Goal: Transaction & Acquisition: Purchase product/service

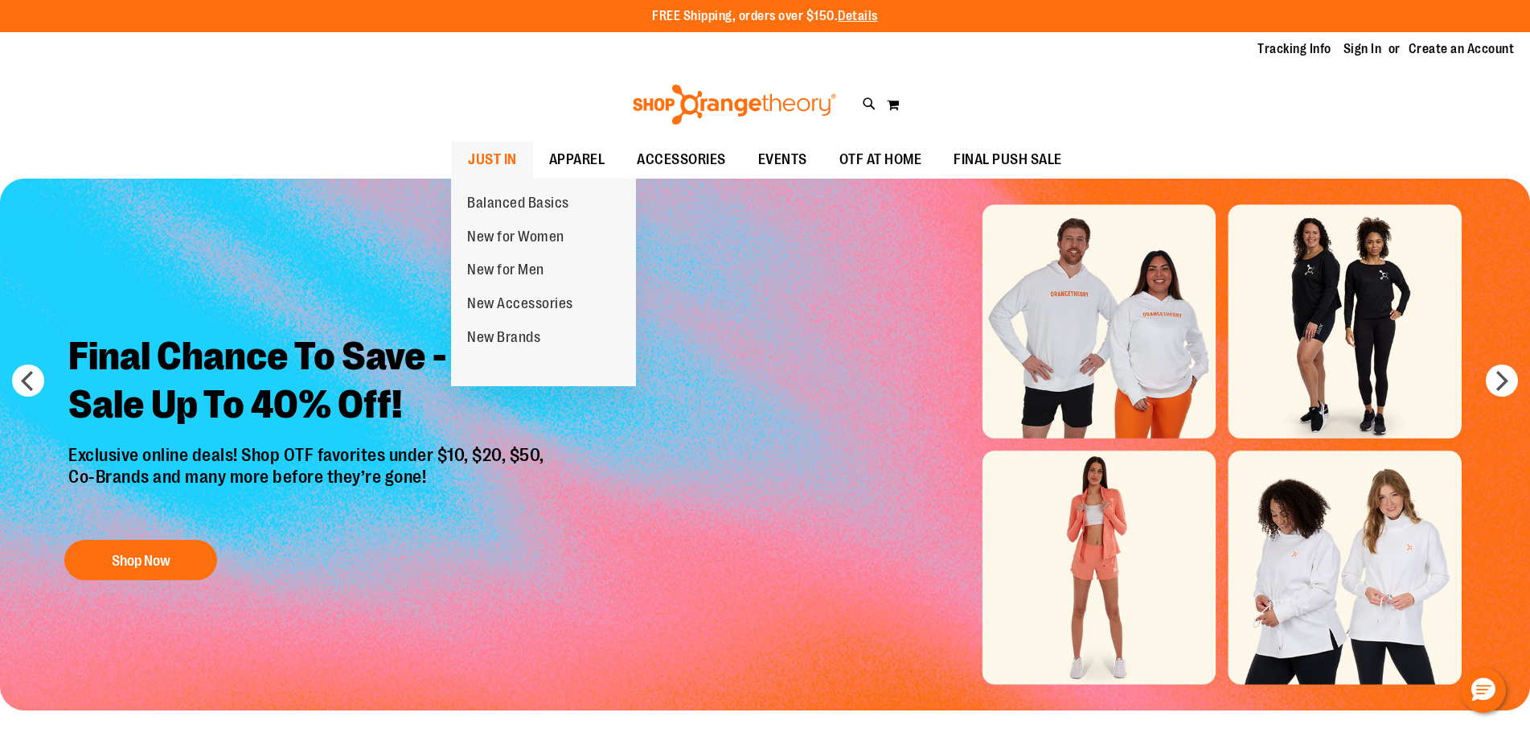
click at [494, 153] on span "JUST IN" at bounding box center [492, 160] width 49 height 36
click at [508, 160] on span "JUST IN" at bounding box center [492, 160] width 49 height 36
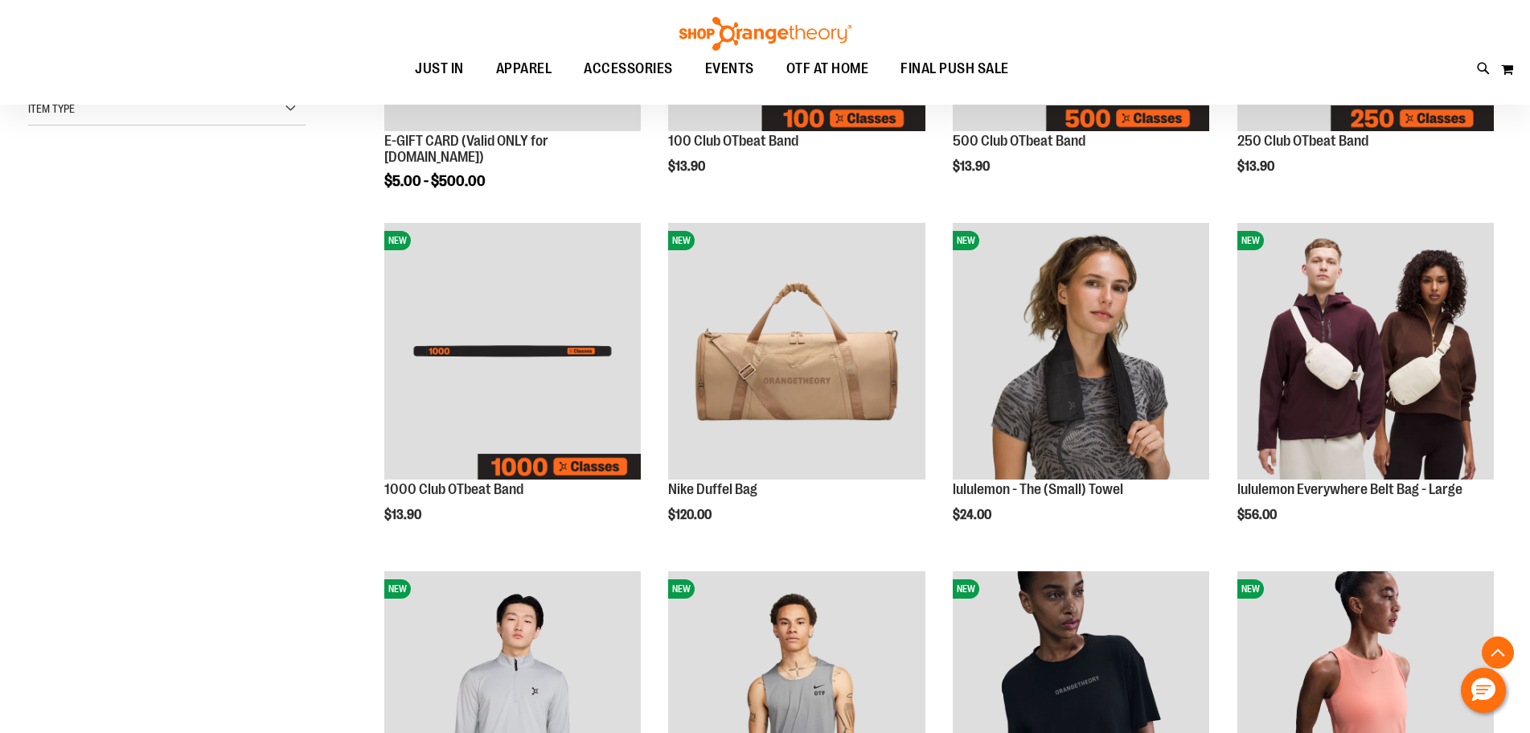
scroll to position [482, 0]
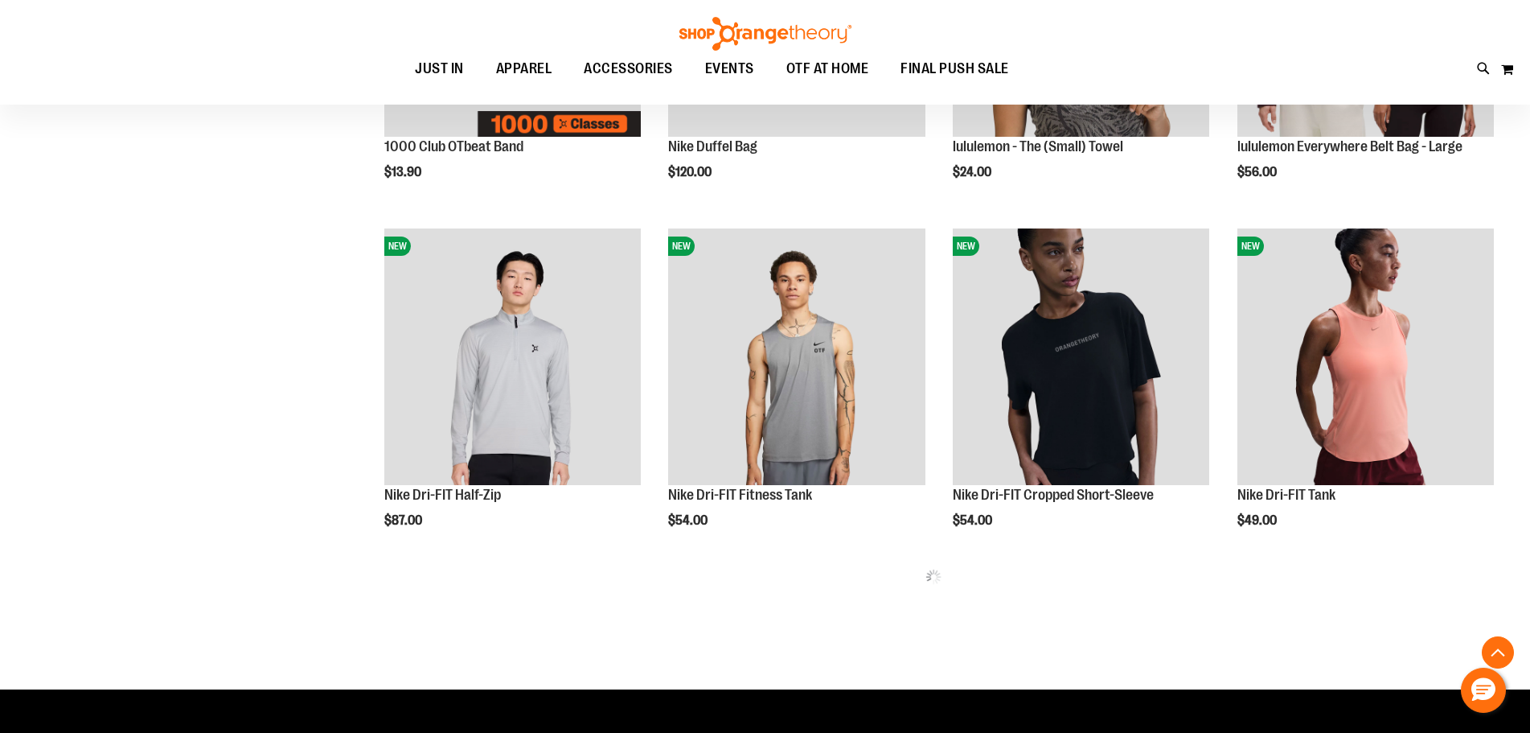
scroll to position [803, 0]
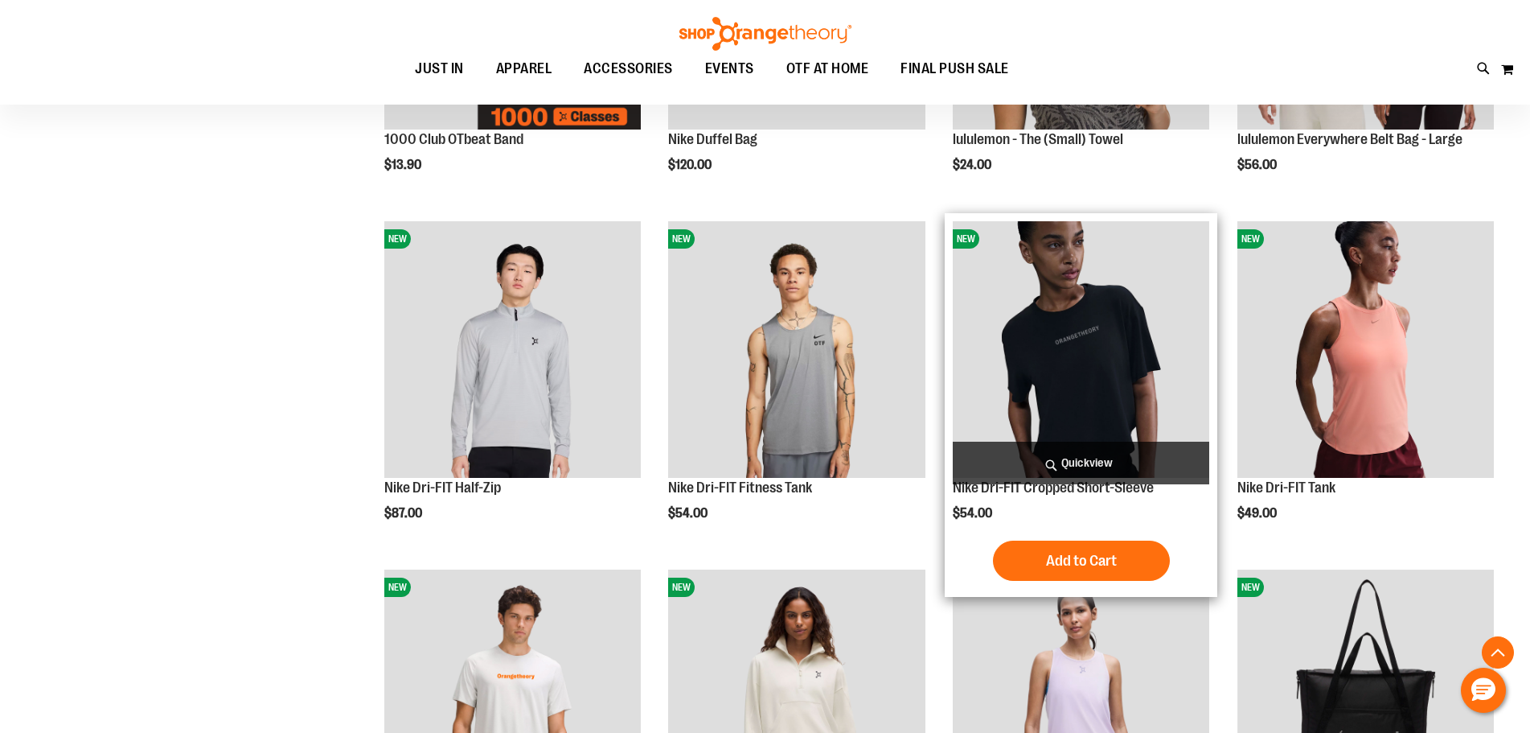
click at [1095, 375] on img "product" at bounding box center [1081, 349] width 257 height 257
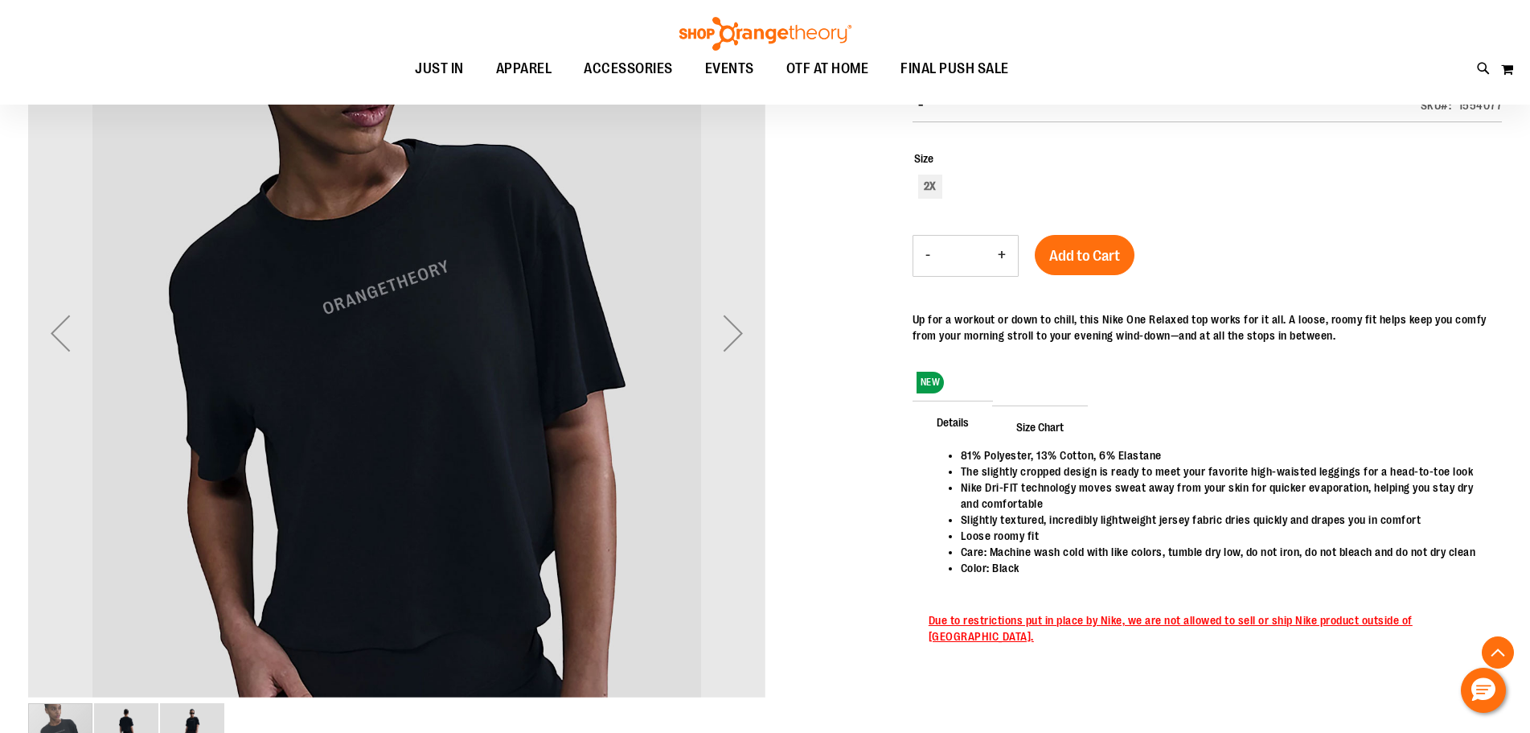
scroll to position [240, 0]
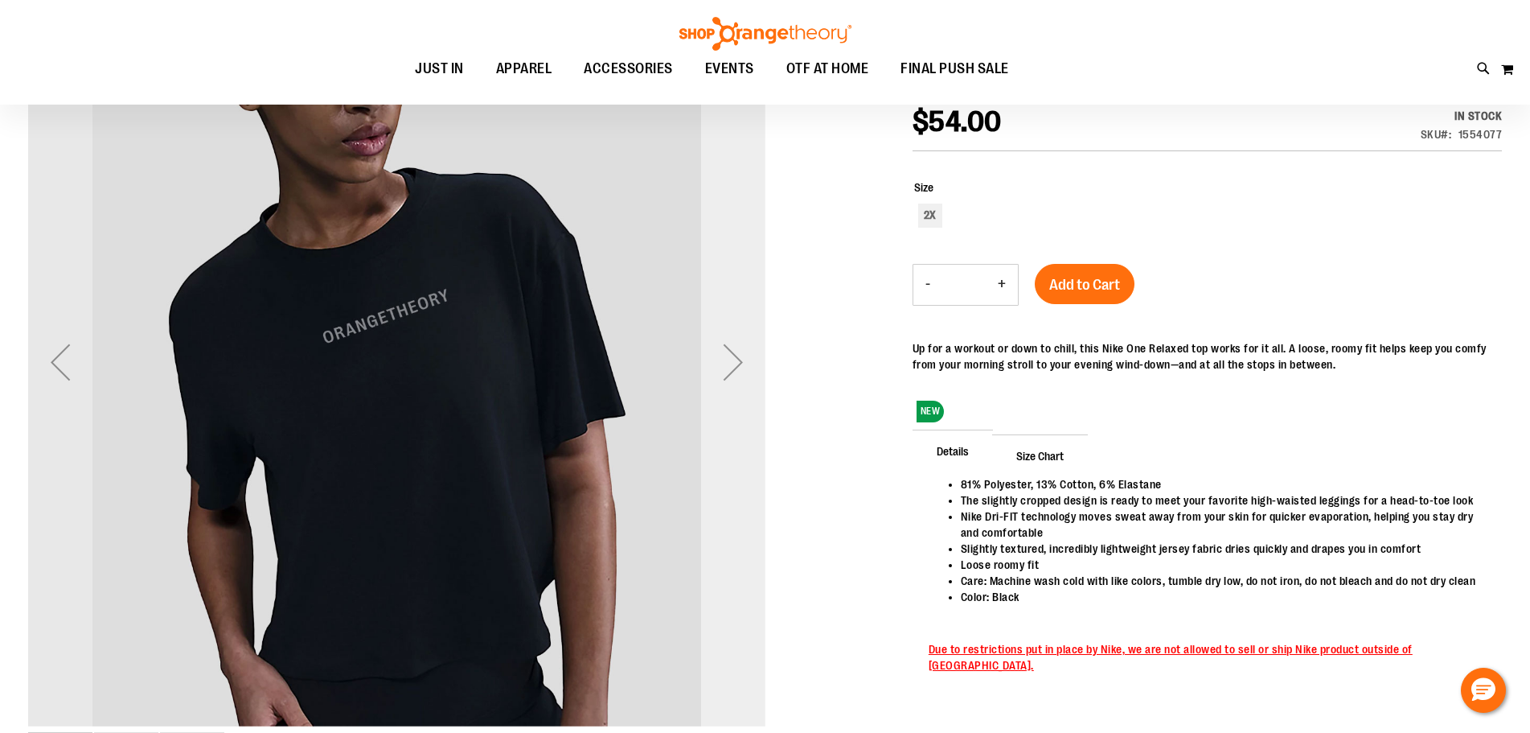
click at [760, 365] on div "Next" at bounding box center [733, 362] width 64 height 64
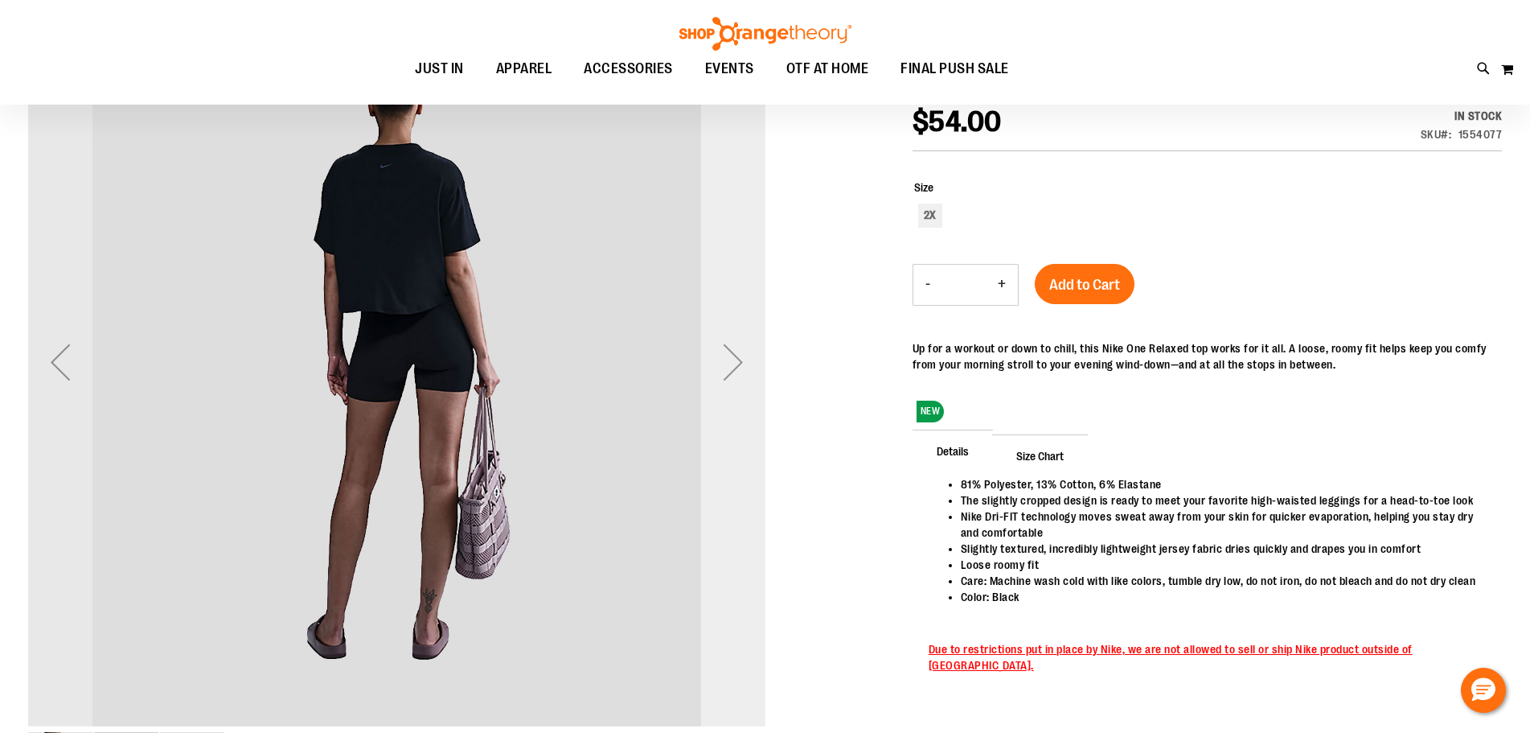
click at [760, 365] on div "Next" at bounding box center [733, 362] width 64 height 64
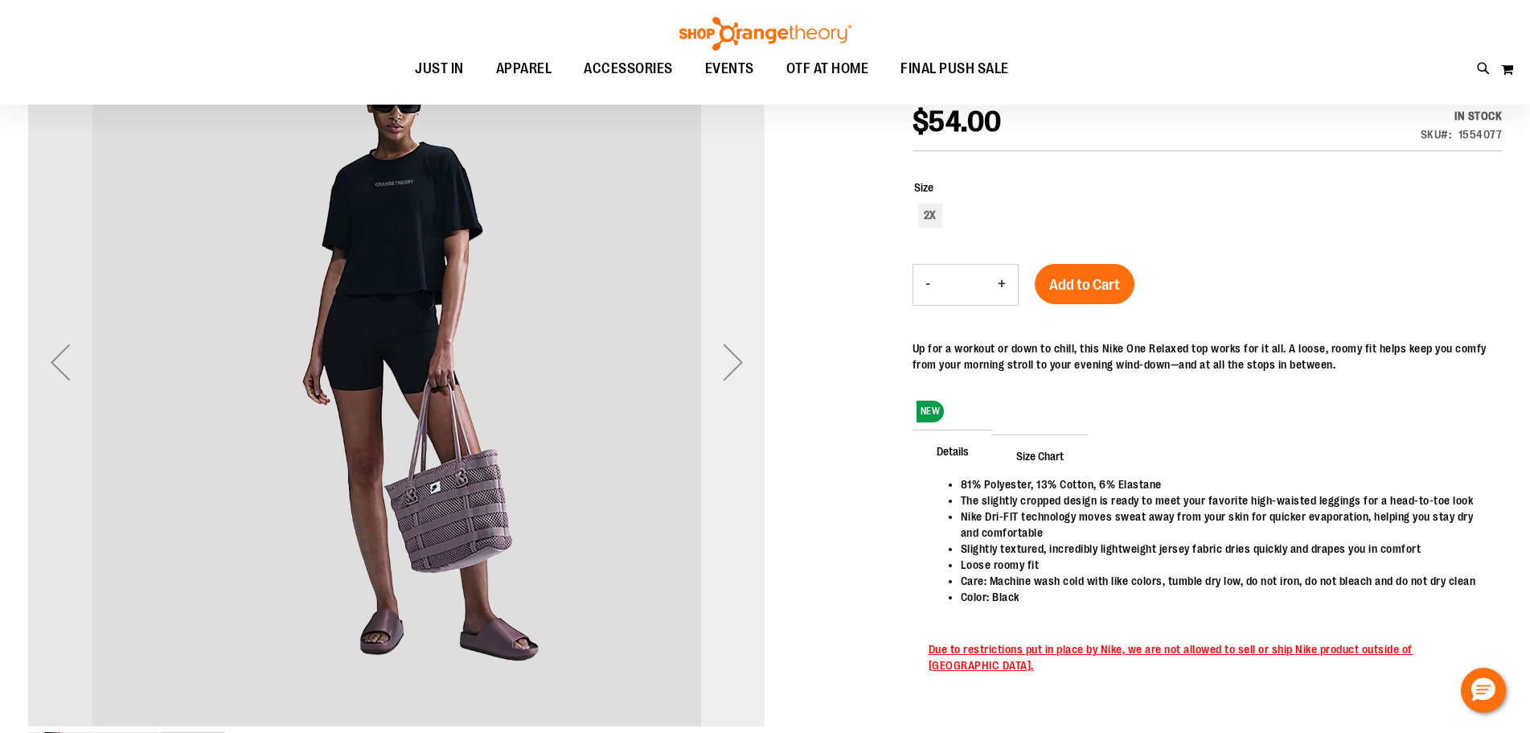
click at [760, 365] on div "Next" at bounding box center [733, 362] width 64 height 64
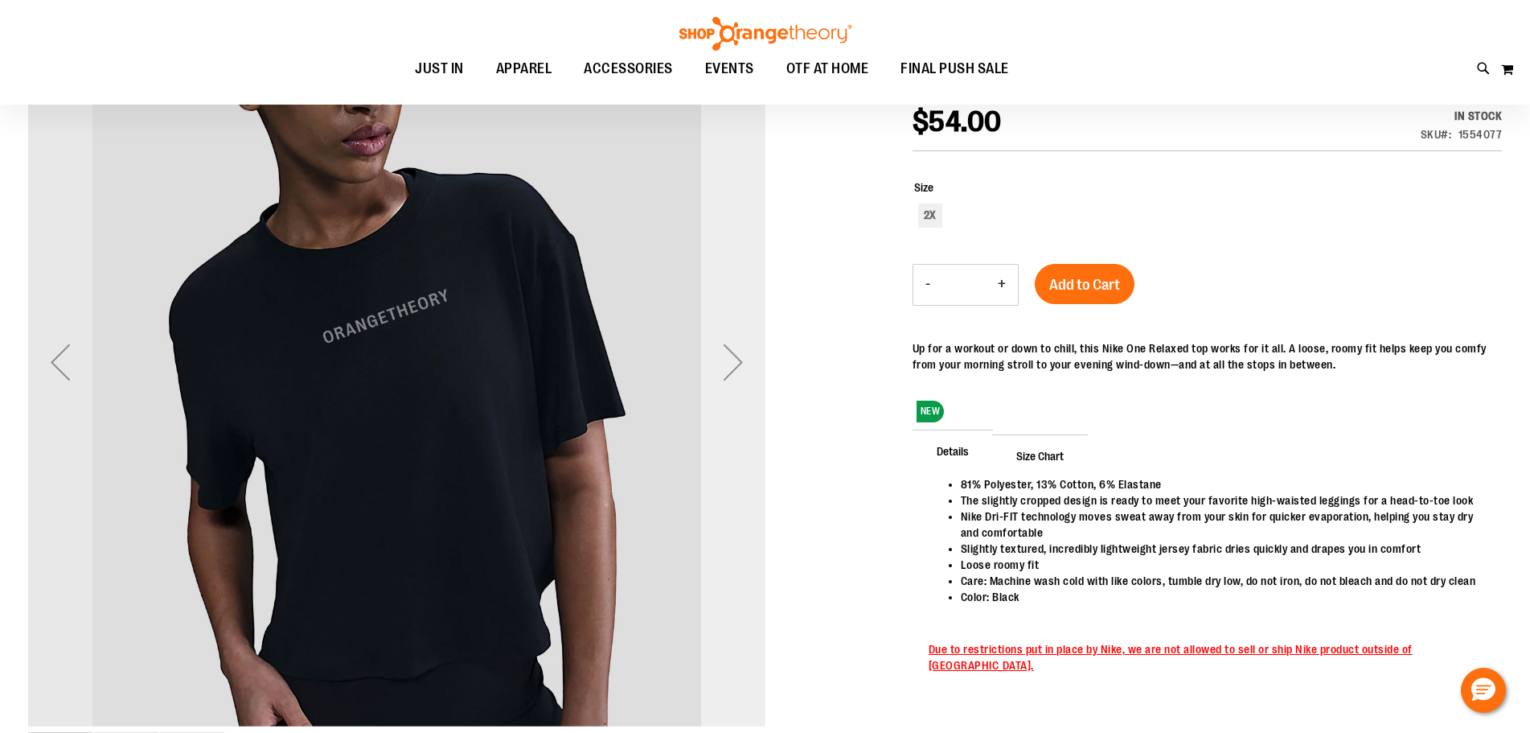
click at [729, 354] on div "Next" at bounding box center [733, 362] width 64 height 64
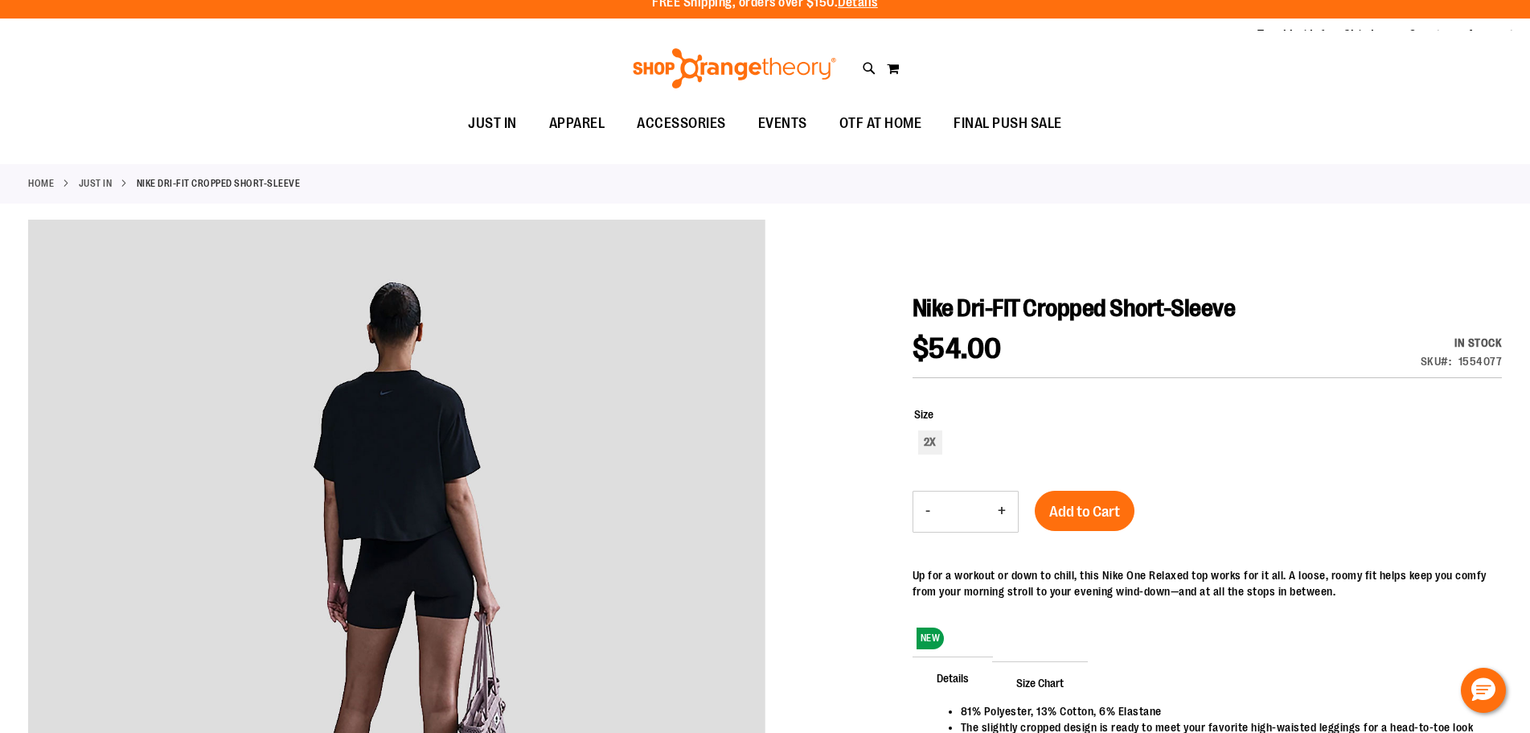
scroll to position [0, 0]
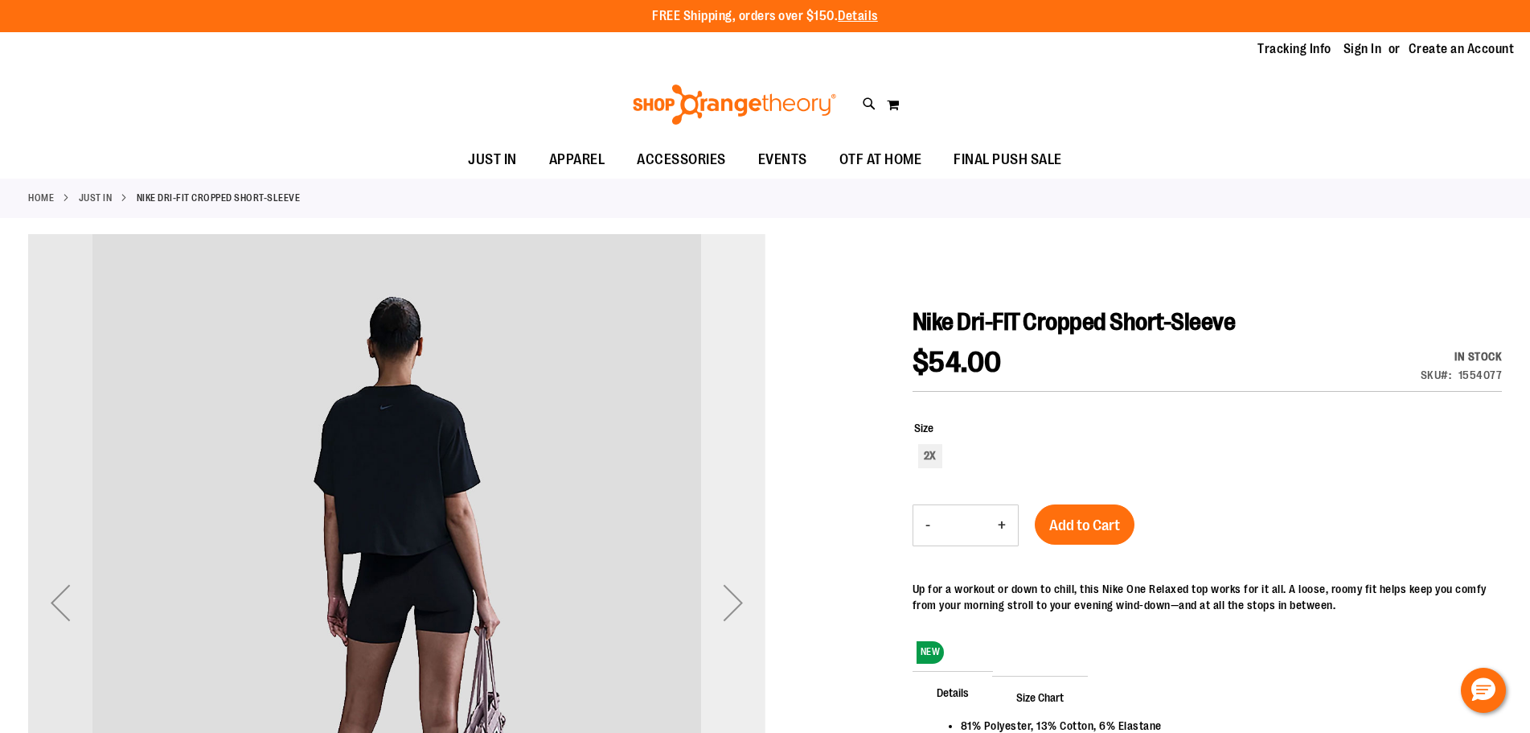
click at [728, 404] on div "Next" at bounding box center [733, 602] width 64 height 737
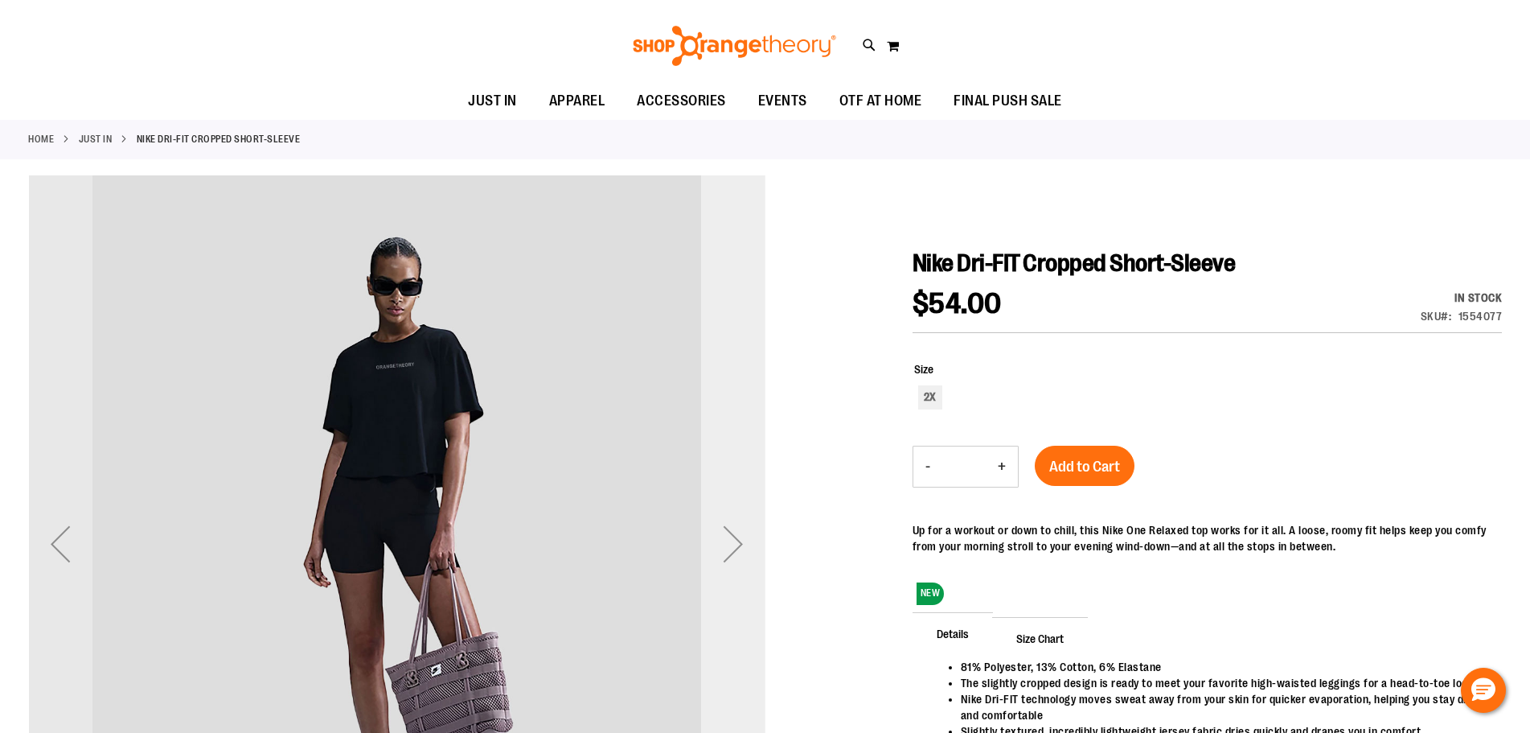
scroll to position [160, 0]
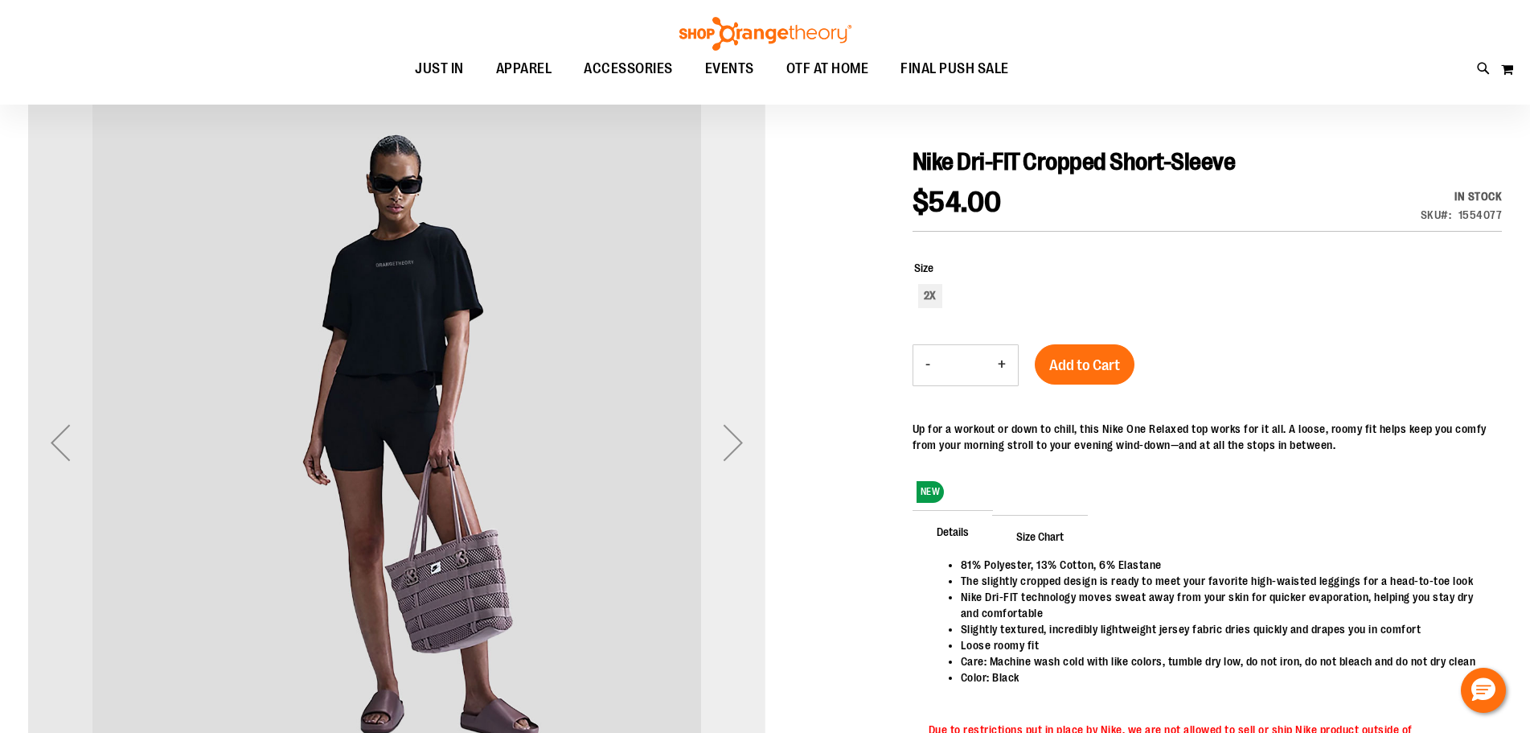
click at [726, 350] on div "Next" at bounding box center [733, 441] width 64 height 737
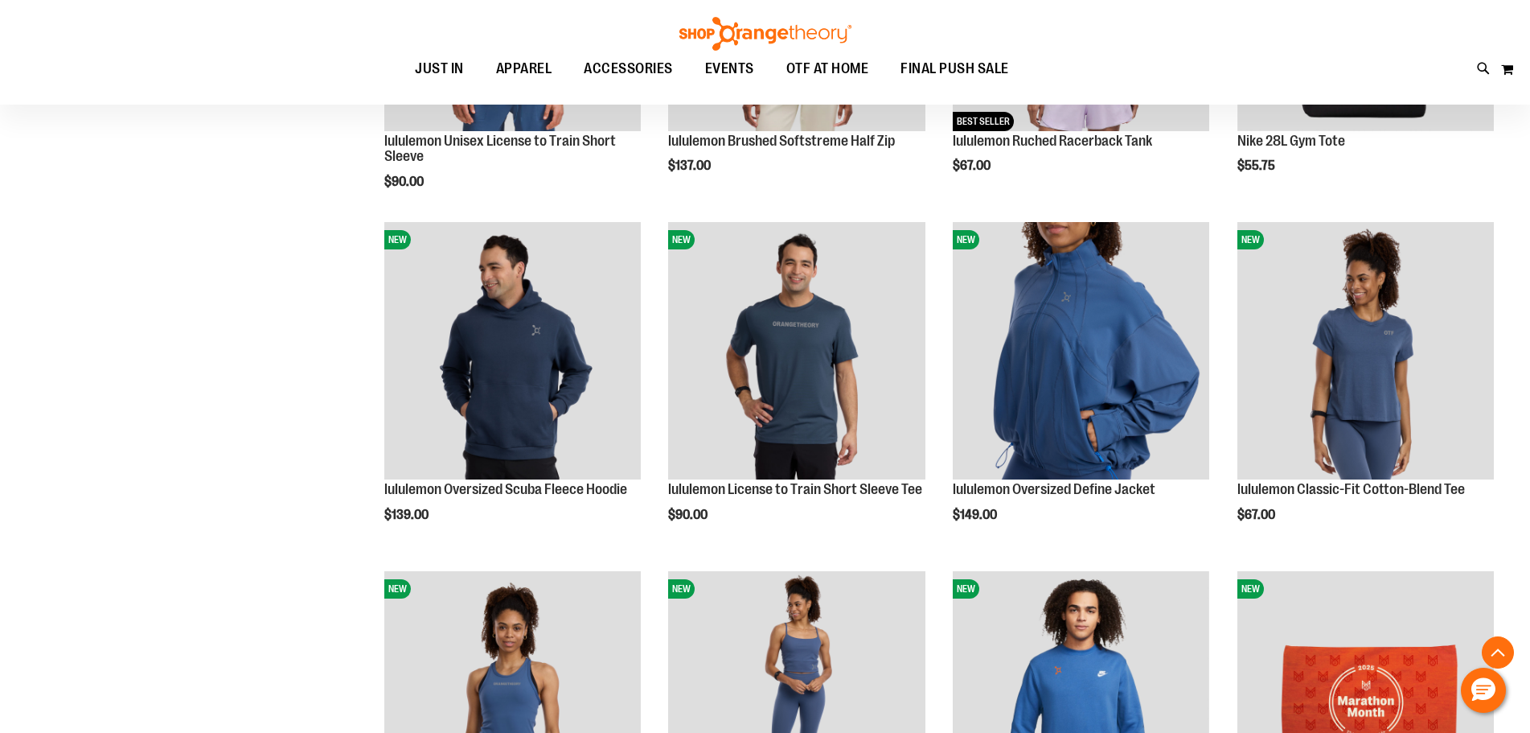
scroll to position [1526, 0]
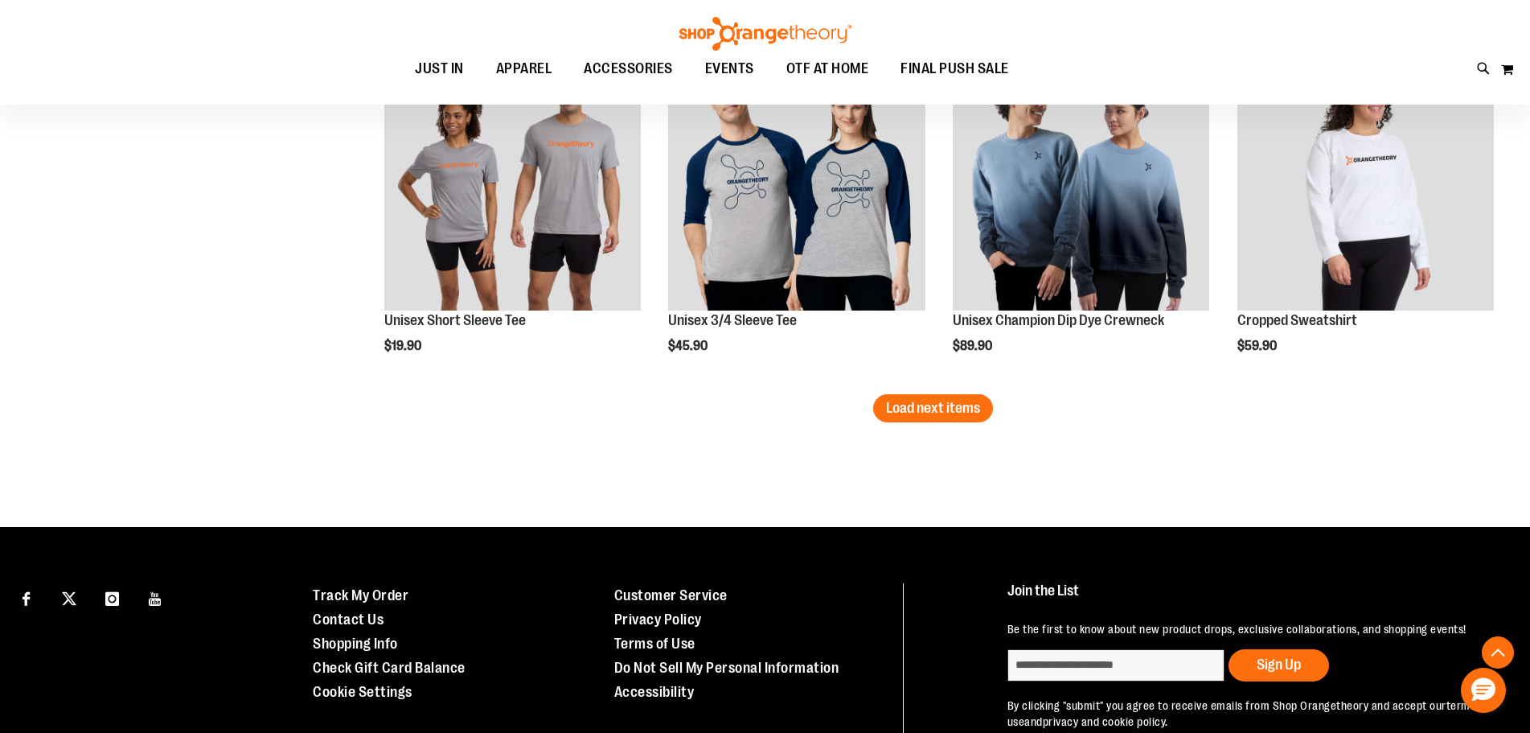
scroll to position [3064, 0]
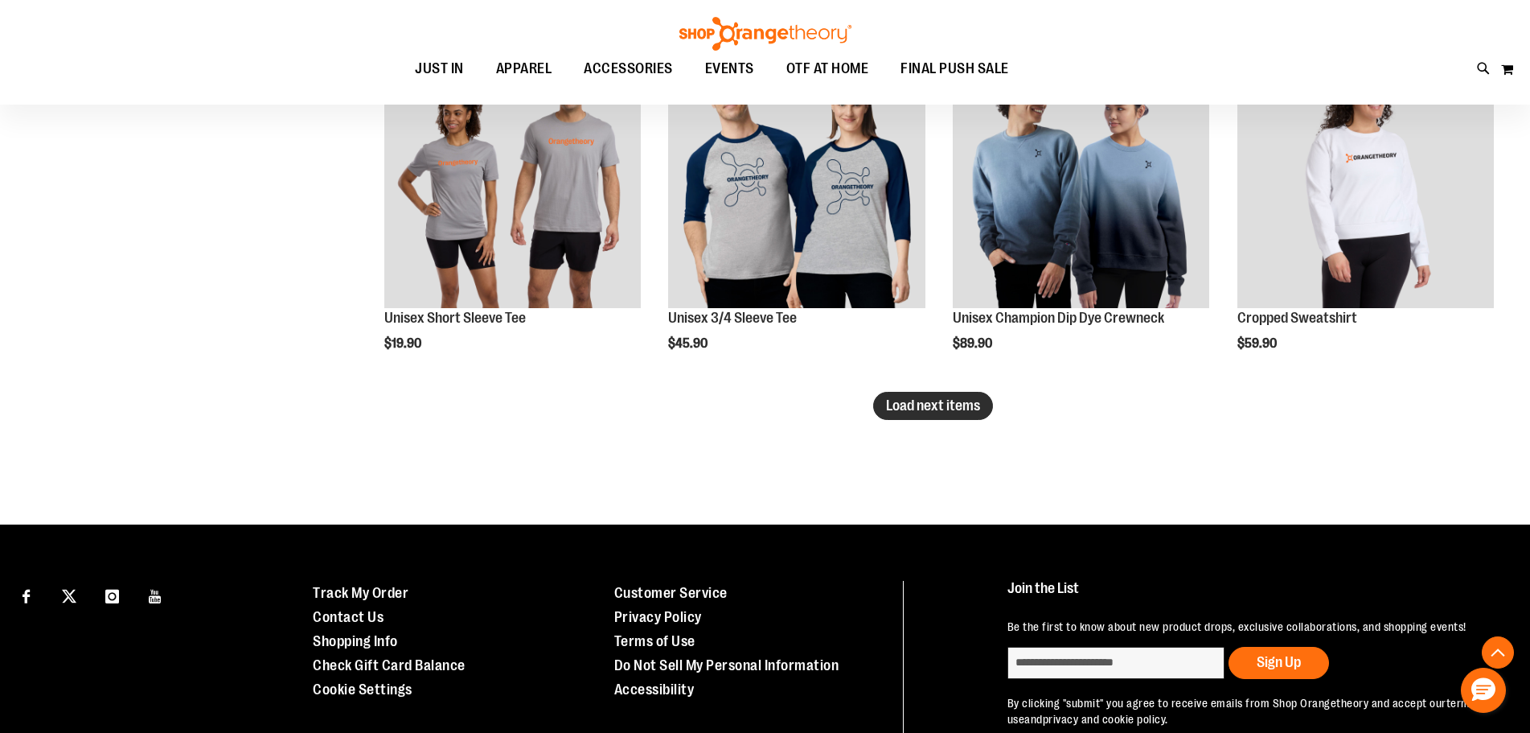
click at [945, 409] on span "Load next items" at bounding box center [933, 405] width 94 height 16
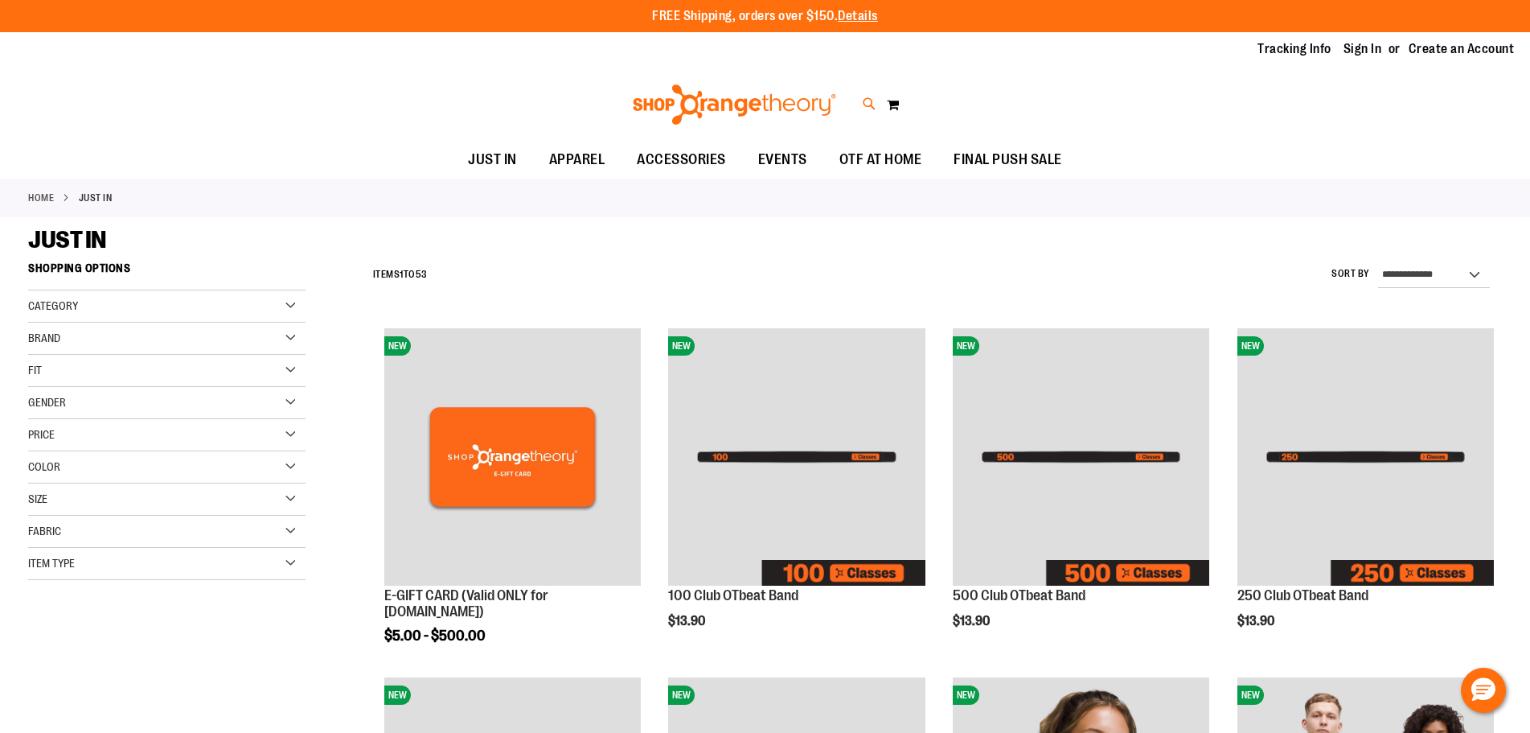
click at [869, 107] on icon at bounding box center [870, 104] width 14 height 18
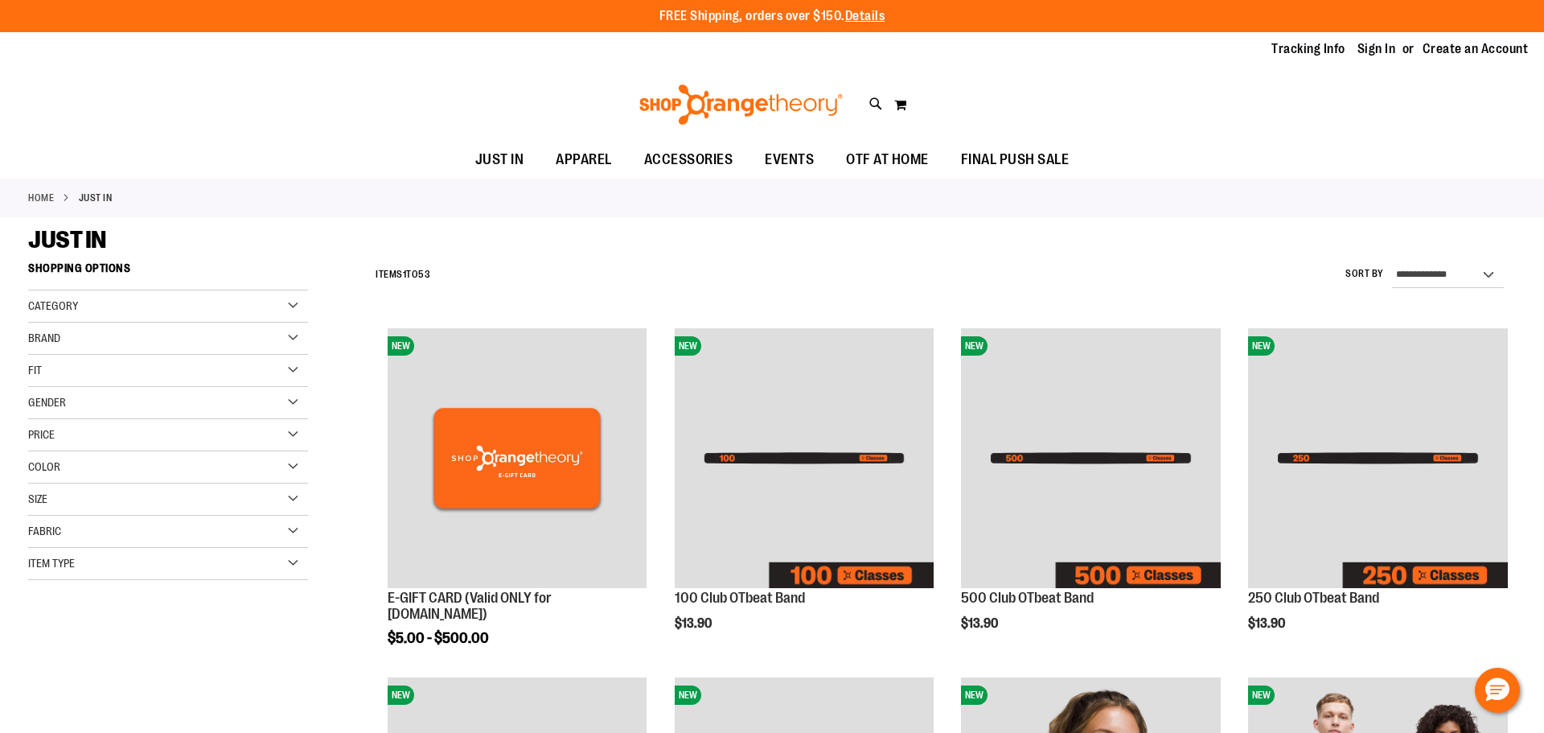
click at [863, 86] on input "Search" at bounding box center [771, 90] width 1225 height 53
type input "*********"
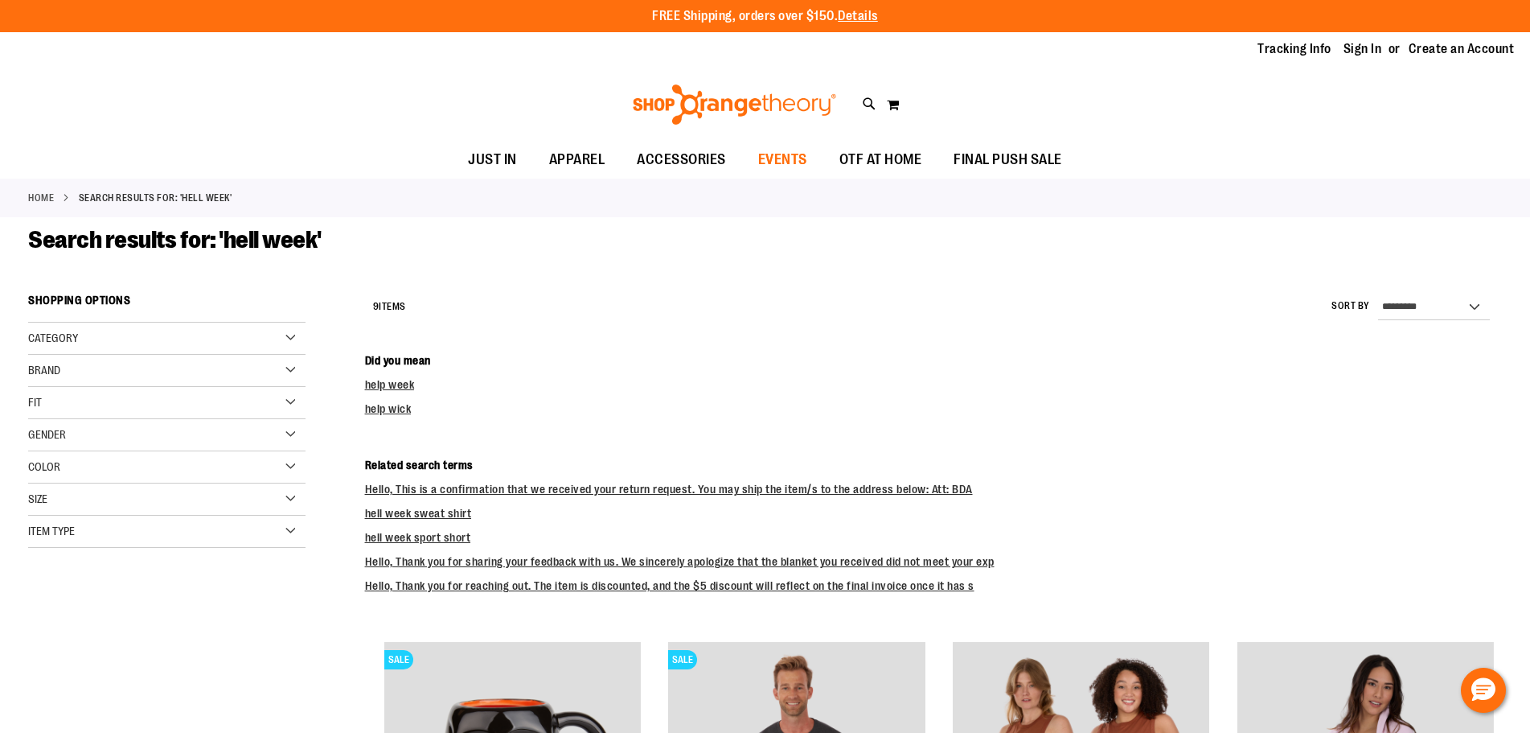
click at [776, 158] on span "EVENTS" at bounding box center [782, 160] width 49 height 36
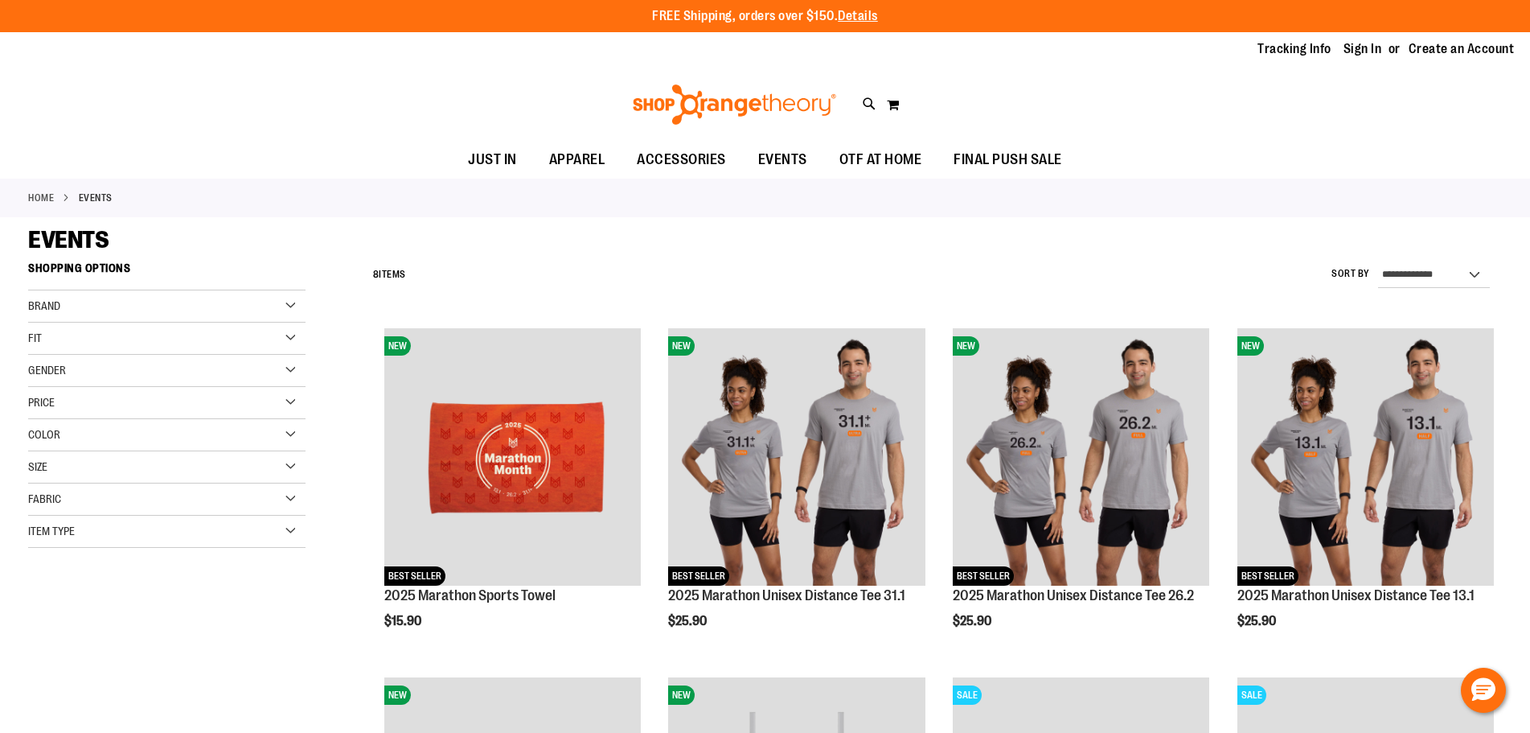
click at [1314, 125] on div "Toggle Nav Search Popular Suggestions Advanced Search" at bounding box center [765, 105] width 1530 height 74
click at [1370, 51] on link "Sign In" at bounding box center [1363, 49] width 39 height 18
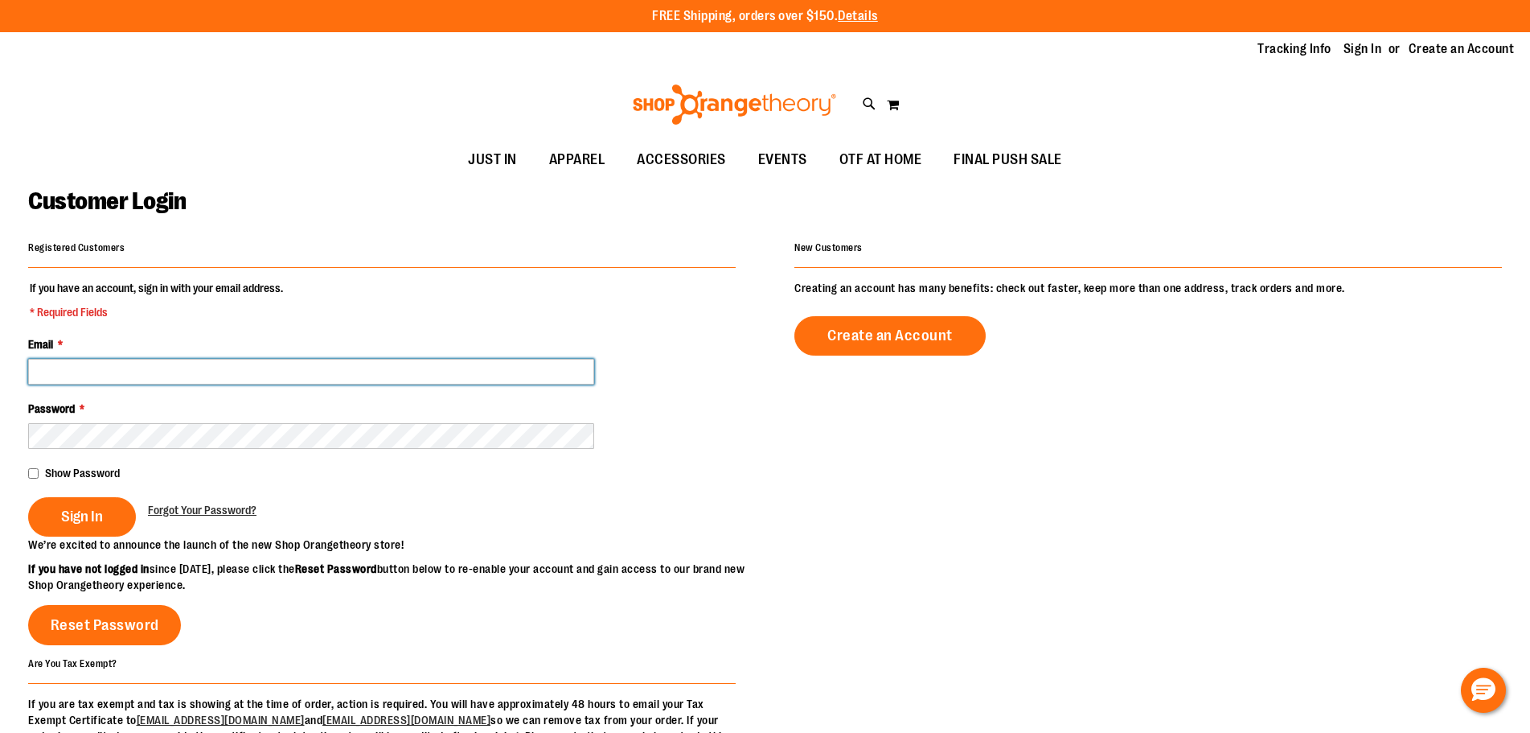
click at [317, 377] on input "Email *" at bounding box center [311, 372] width 566 height 26
type input "**********"
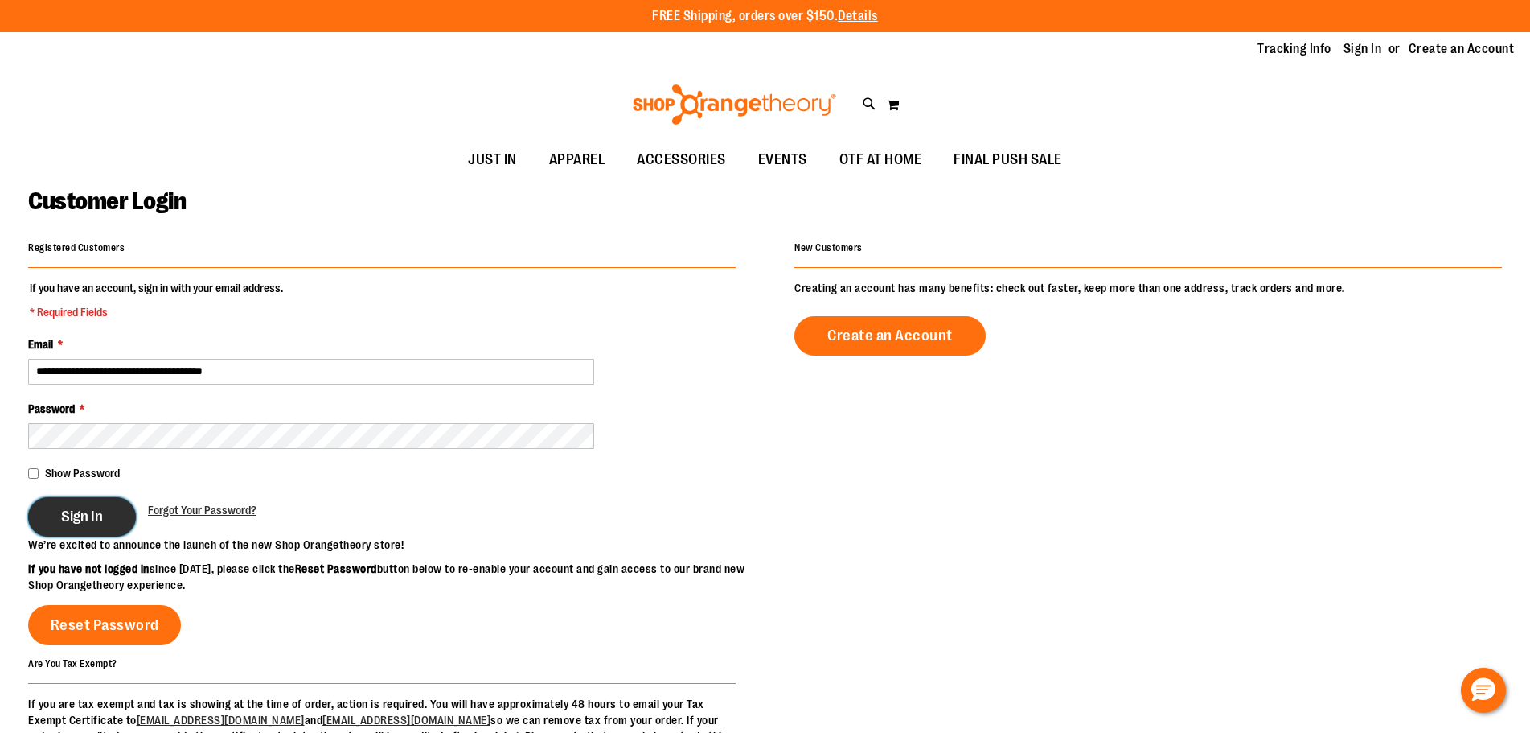
click at [128, 513] on button "Sign In" at bounding box center [82, 516] width 108 height 39
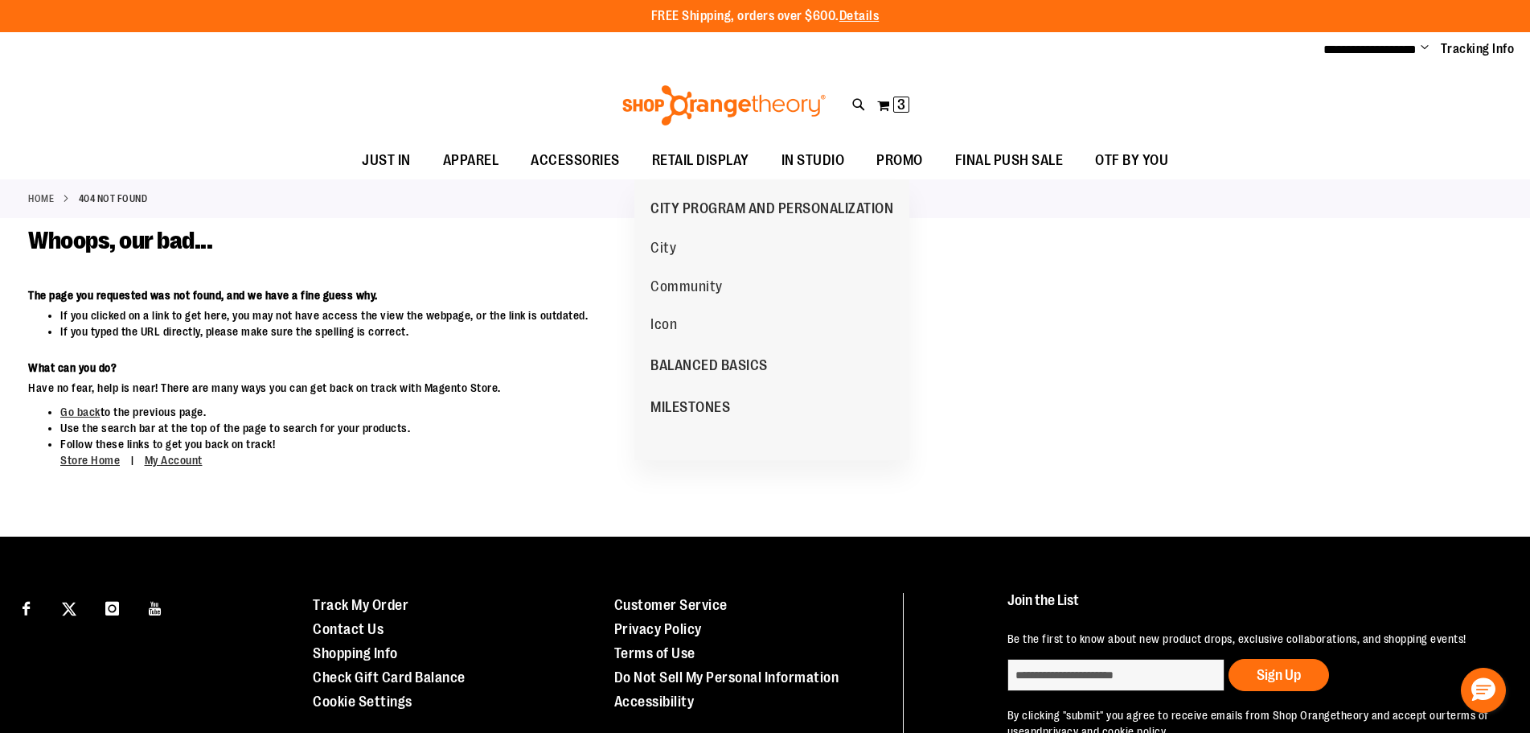
drag, startPoint x: 703, startPoint y: 154, endPoint x: 444, endPoint y: 113, distance: 262.2
click at [446, 112] on div "Toggle Nav Search Popular Suggestions Advanced Search" at bounding box center [765, 105] width 1530 height 74
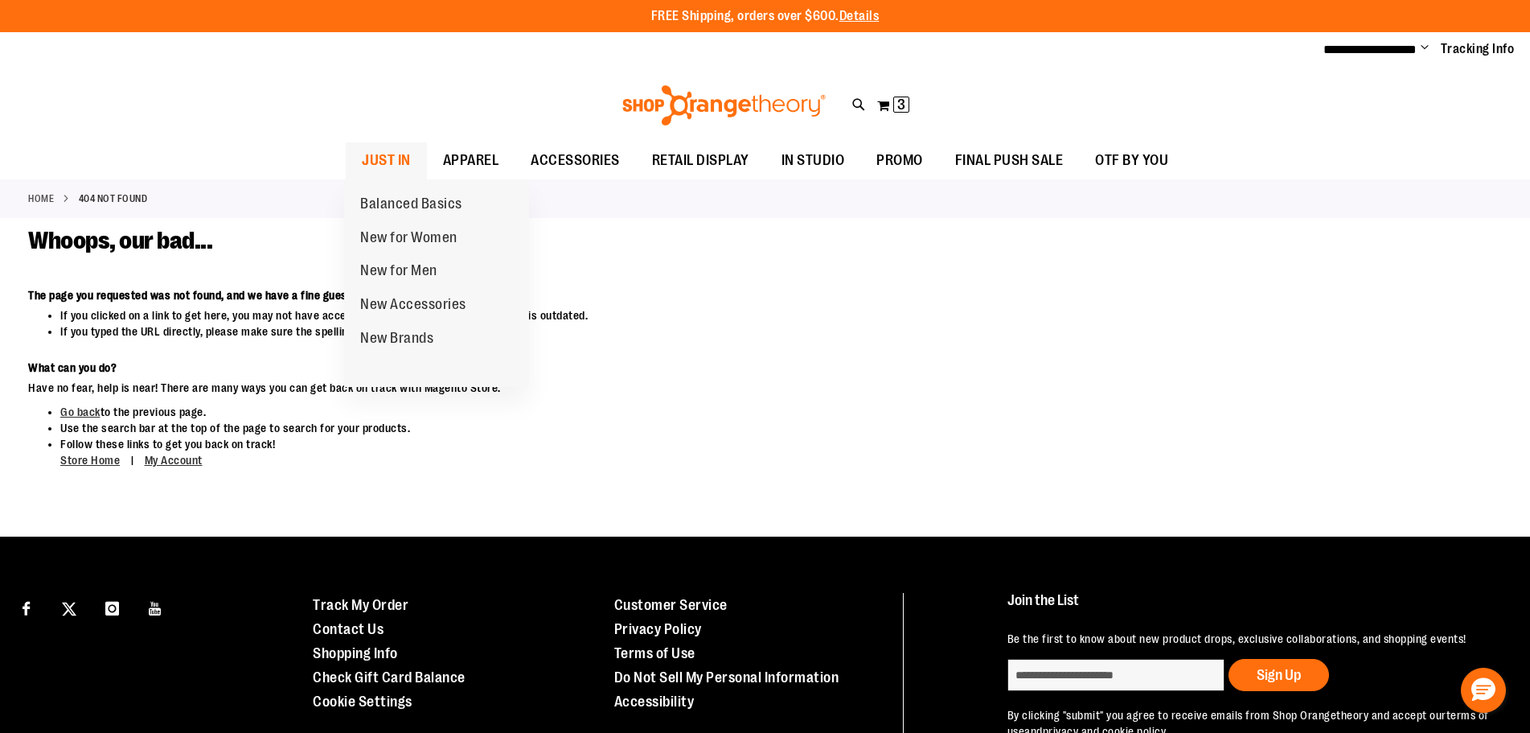
click at [364, 159] on span "JUST IN" at bounding box center [386, 160] width 49 height 36
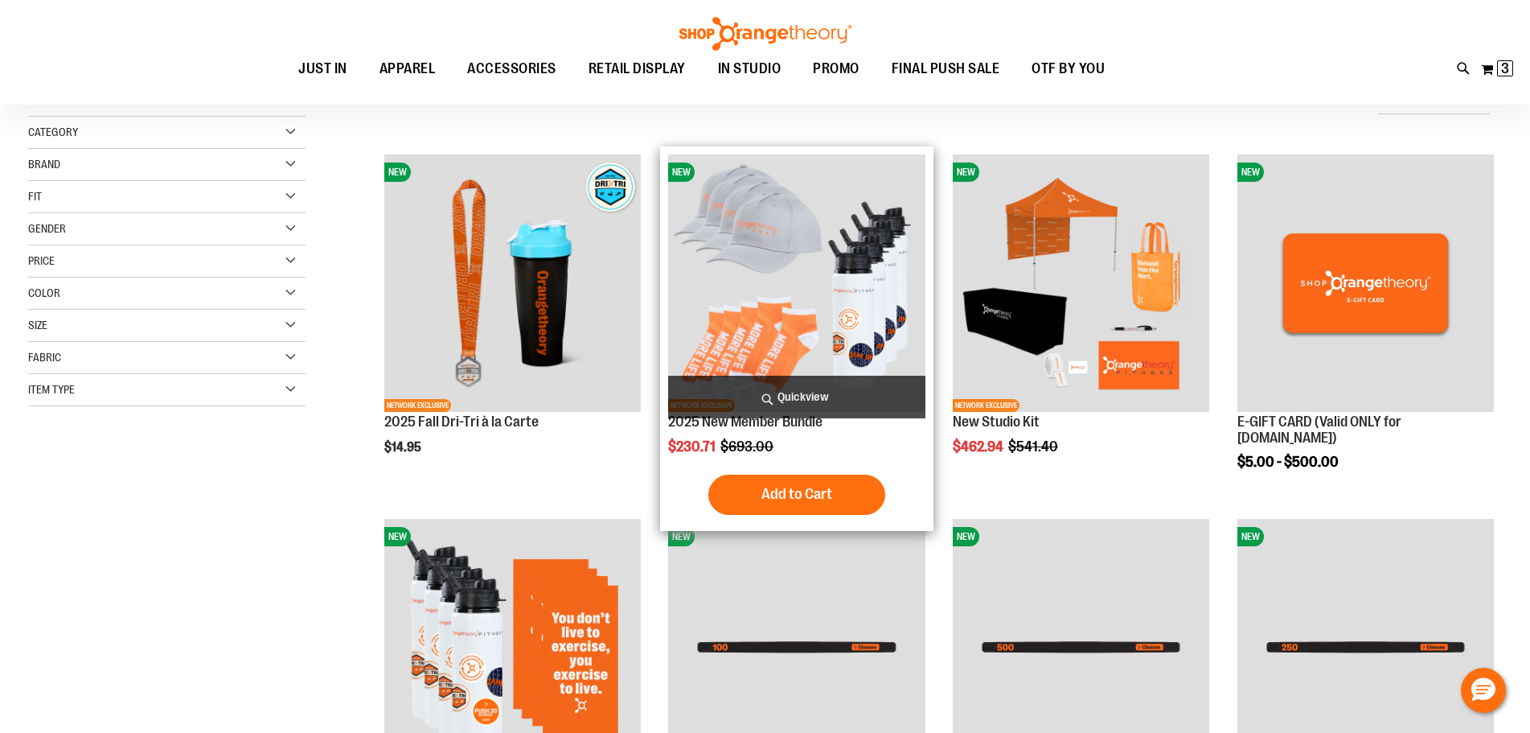
scroll to position [240, 0]
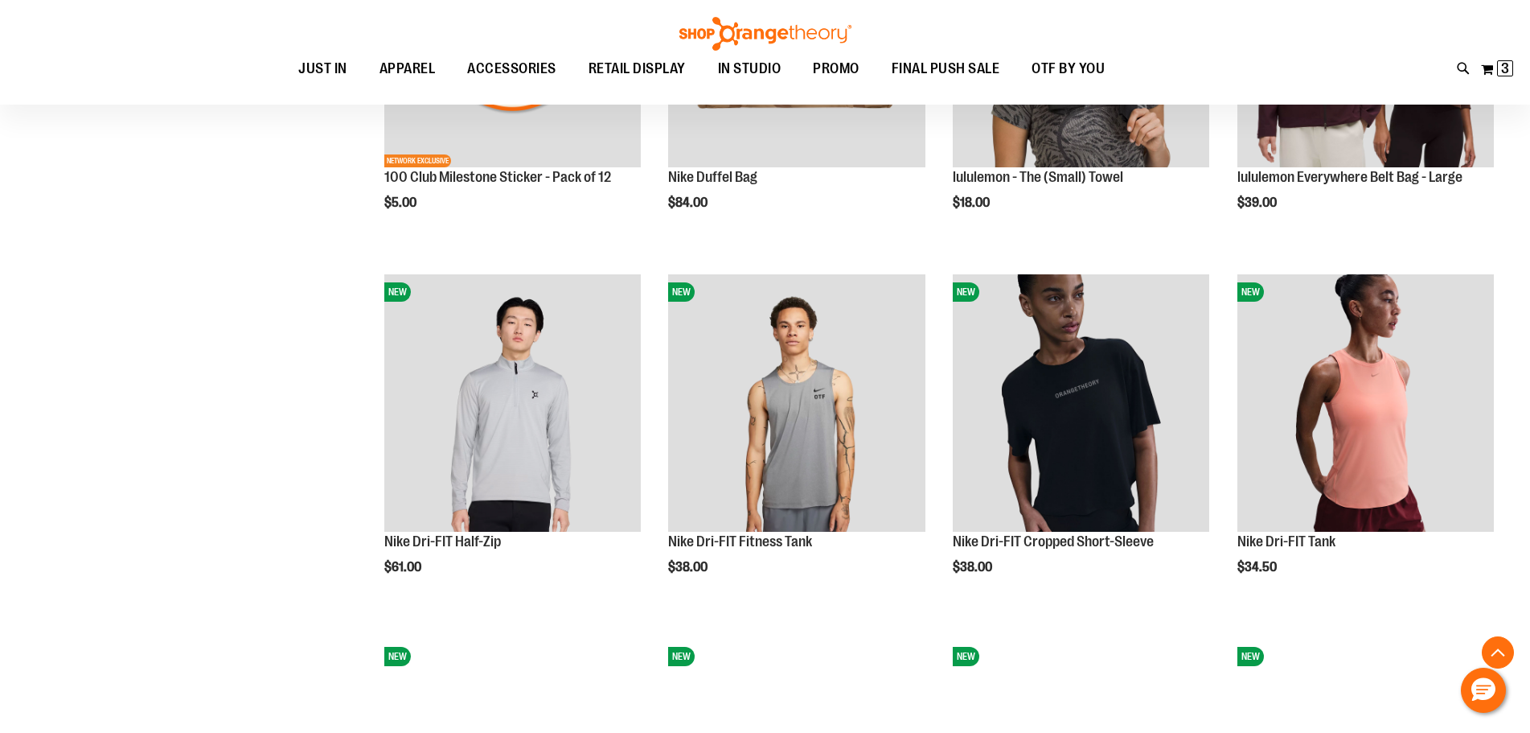
scroll to position [1527, 0]
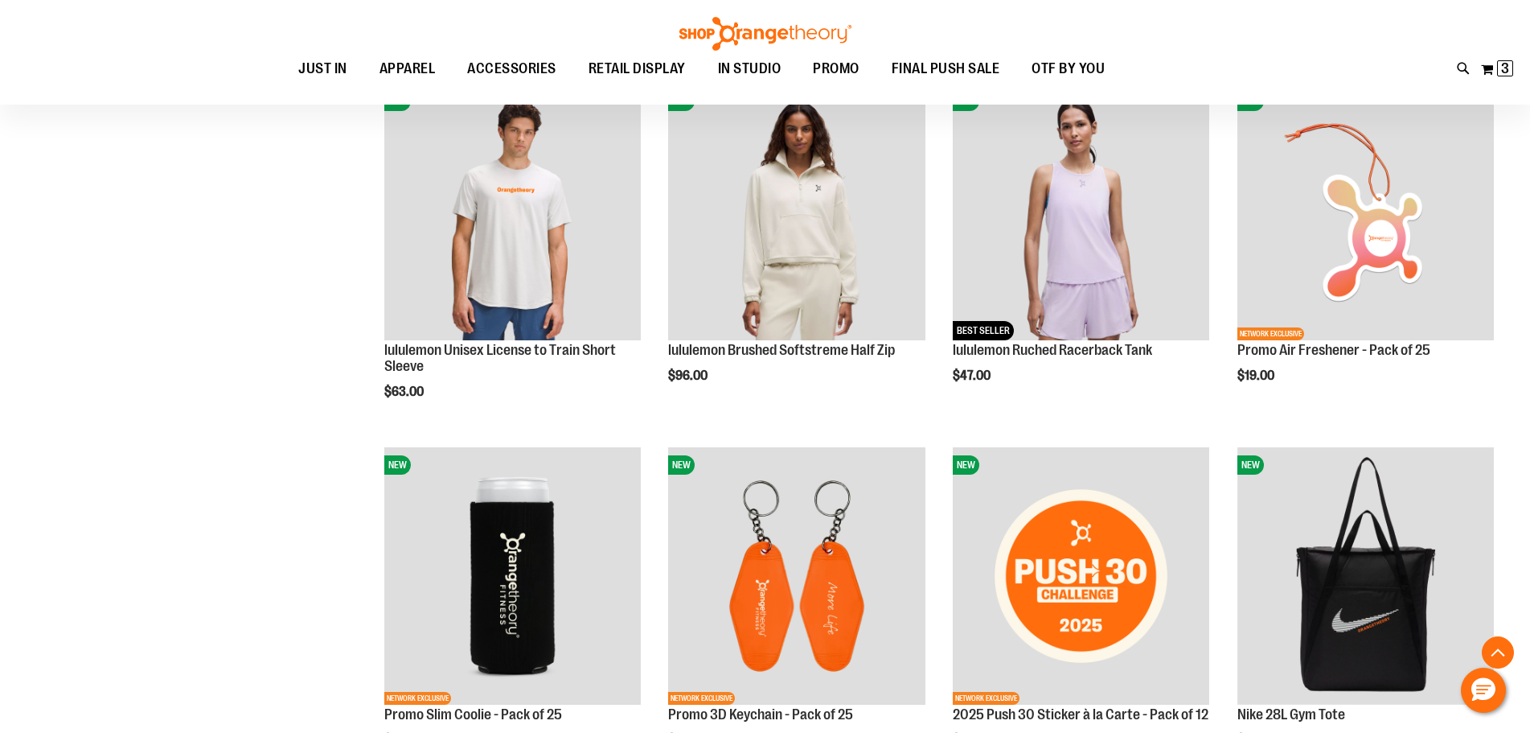
scroll to position [2090, 0]
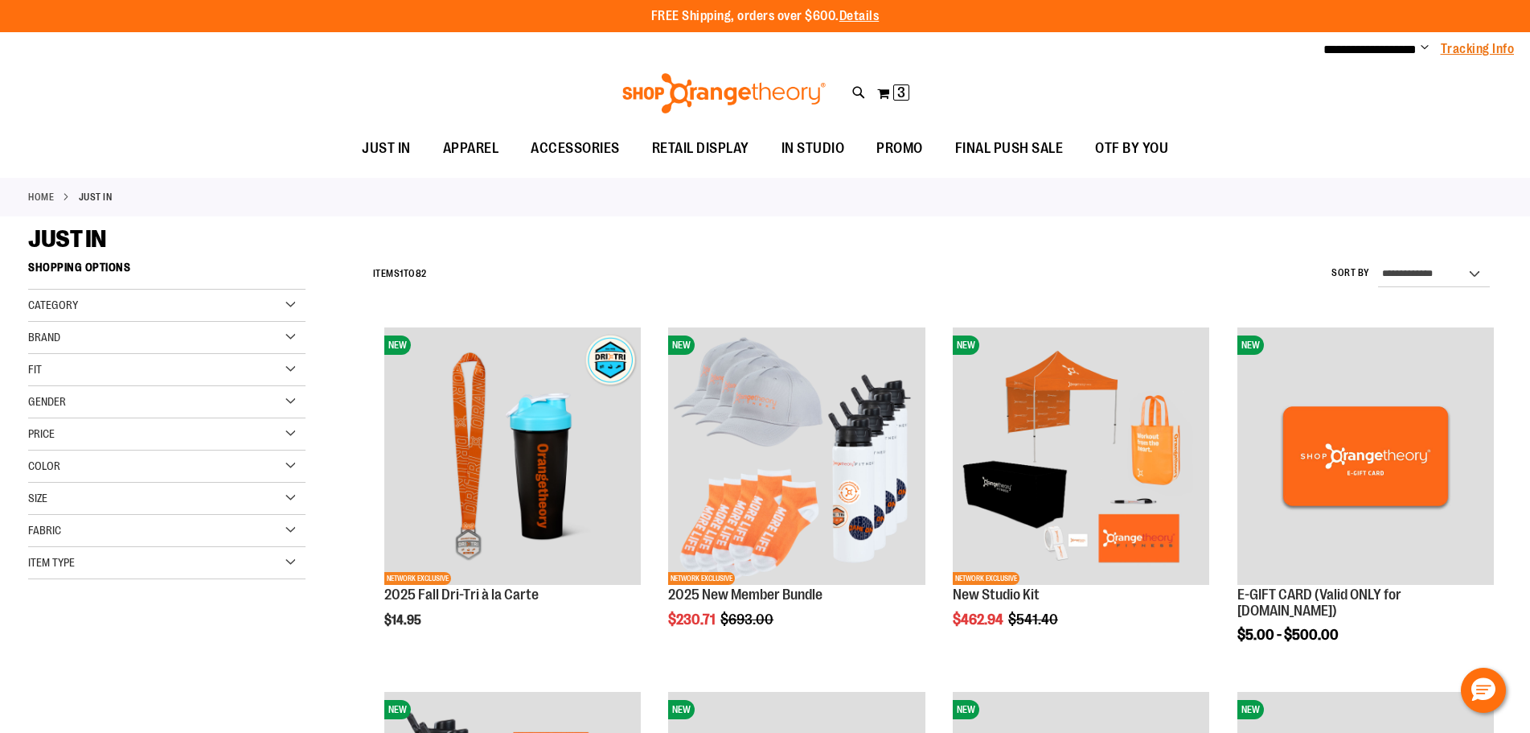
click at [1496, 55] on link "Tracking Info" at bounding box center [1478, 49] width 74 height 18
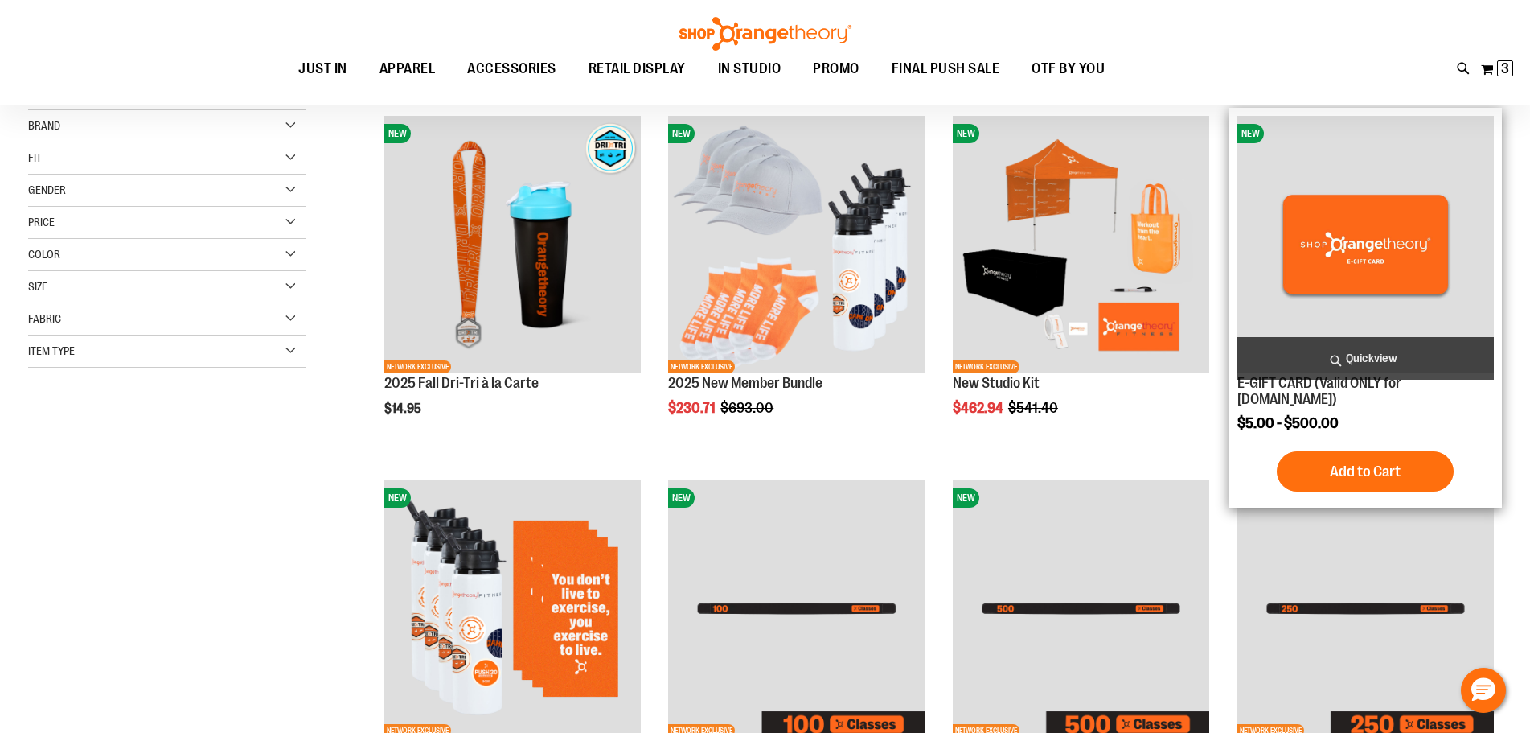
scroll to position [240, 0]
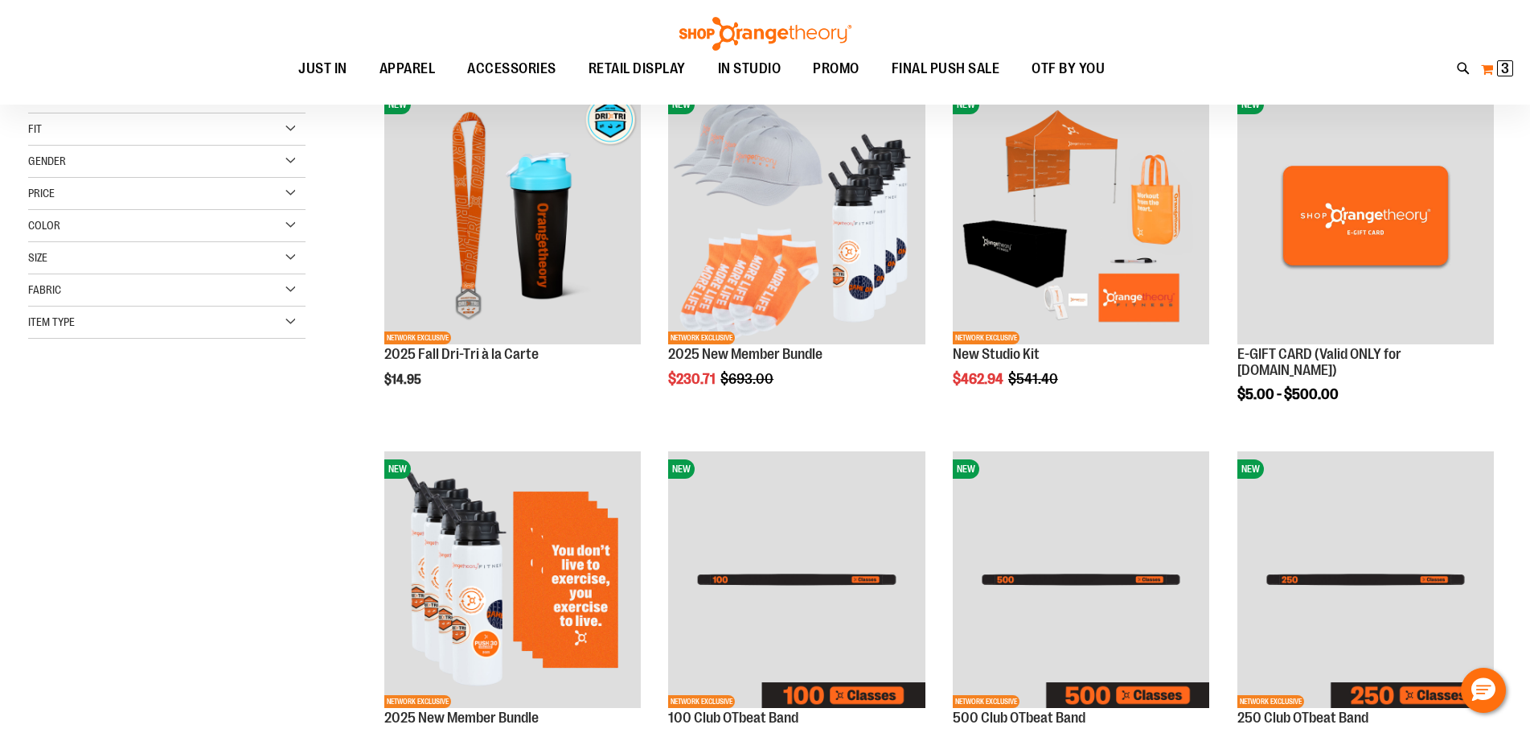
click at [1487, 63] on button "My Cart 3 3 items" at bounding box center [1498, 69] width 34 height 26
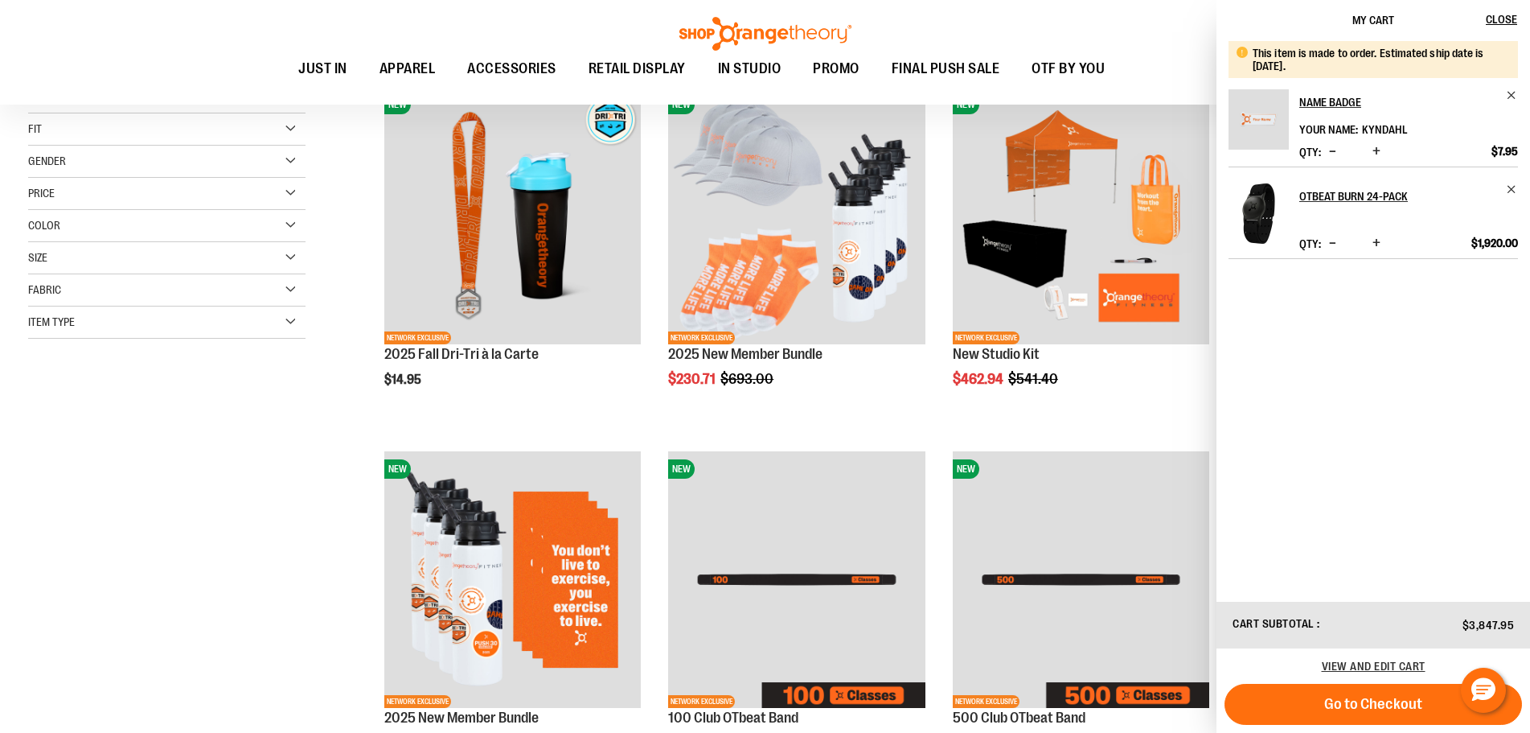
click at [1333, 243] on span "Decrease product quantity" at bounding box center [1332, 243] width 7 height 16
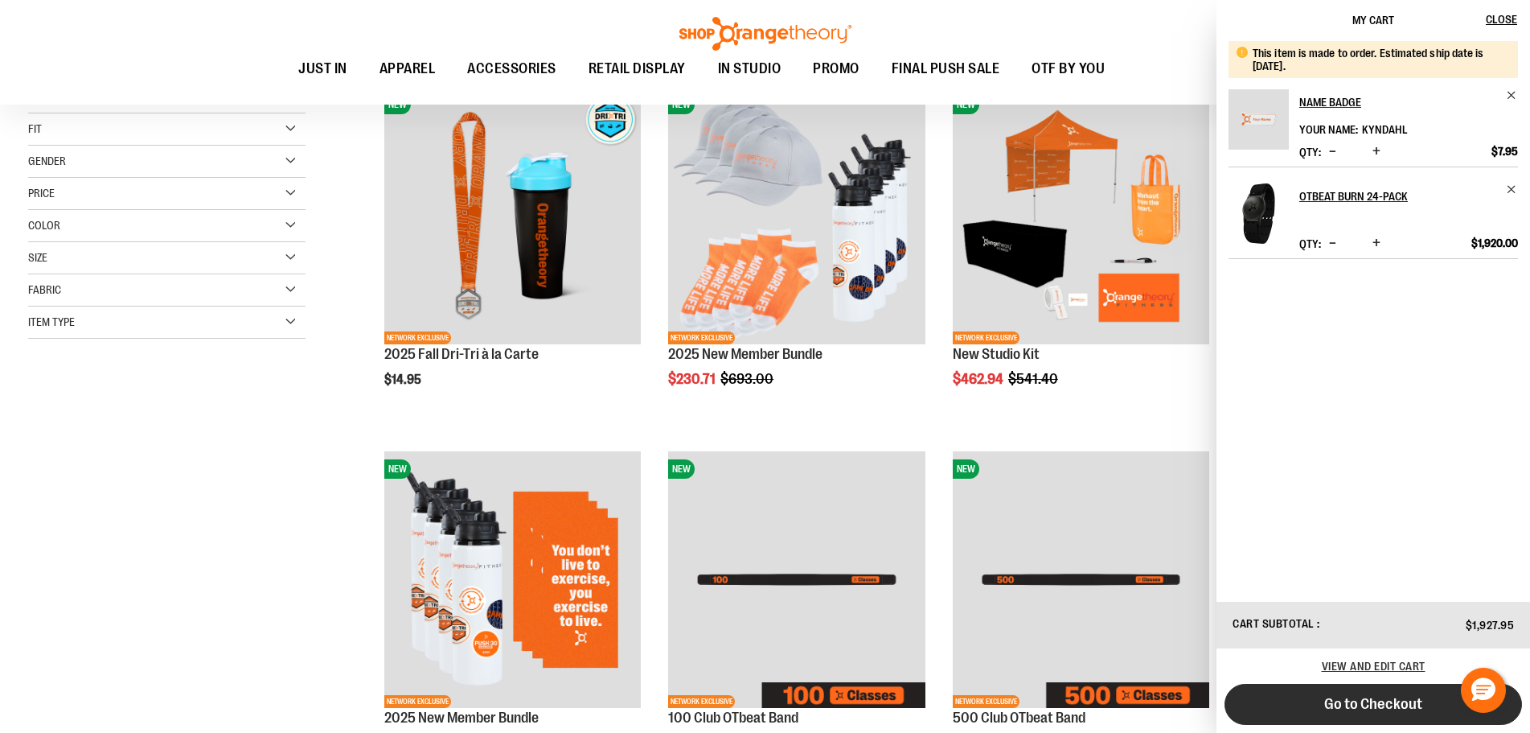
click at [1341, 699] on span "Go to Checkout" at bounding box center [1374, 704] width 98 height 18
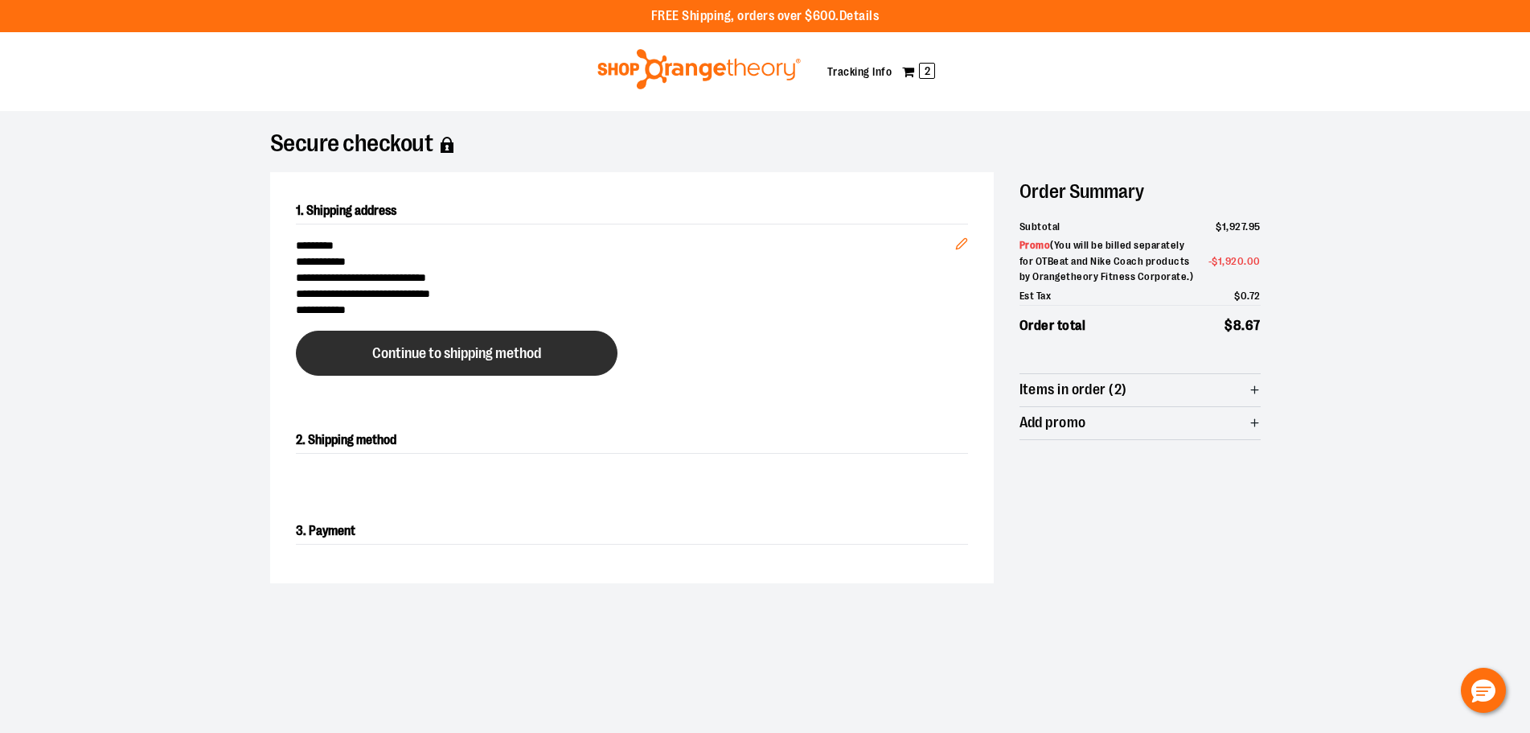
click at [484, 359] on span "Continue to shipping method" at bounding box center [456, 353] width 169 height 15
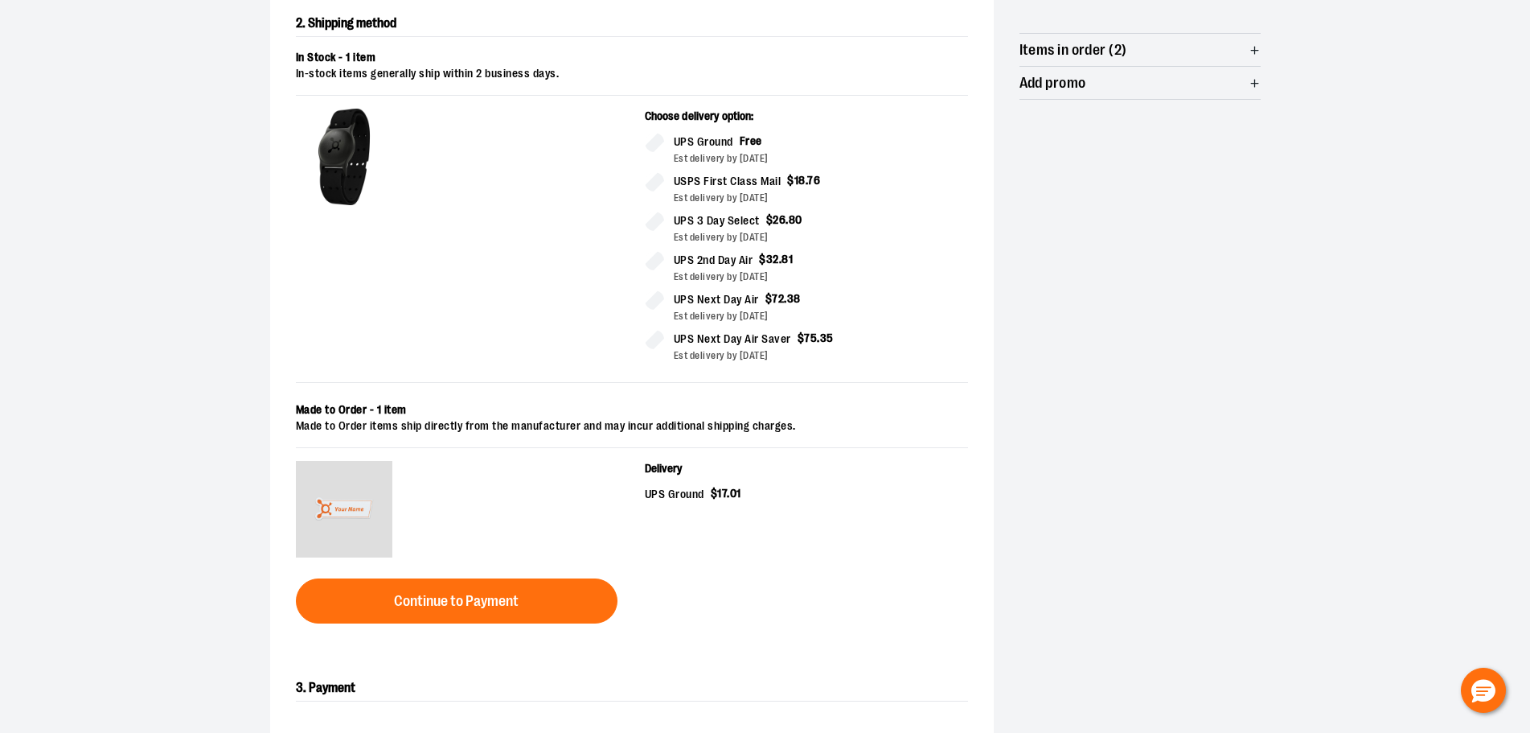
scroll to position [435, 0]
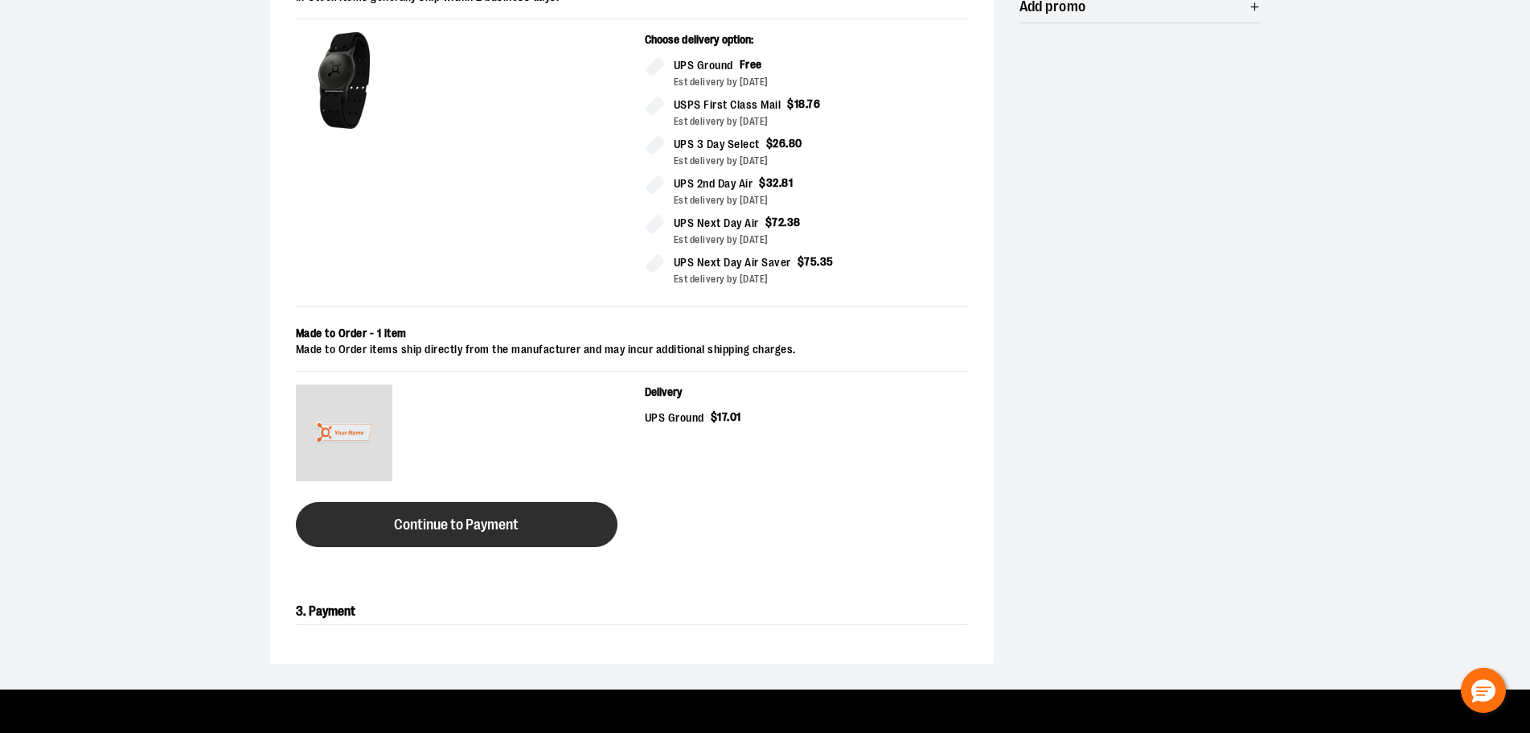
click at [507, 528] on span "Continue to Payment" at bounding box center [456, 524] width 125 height 15
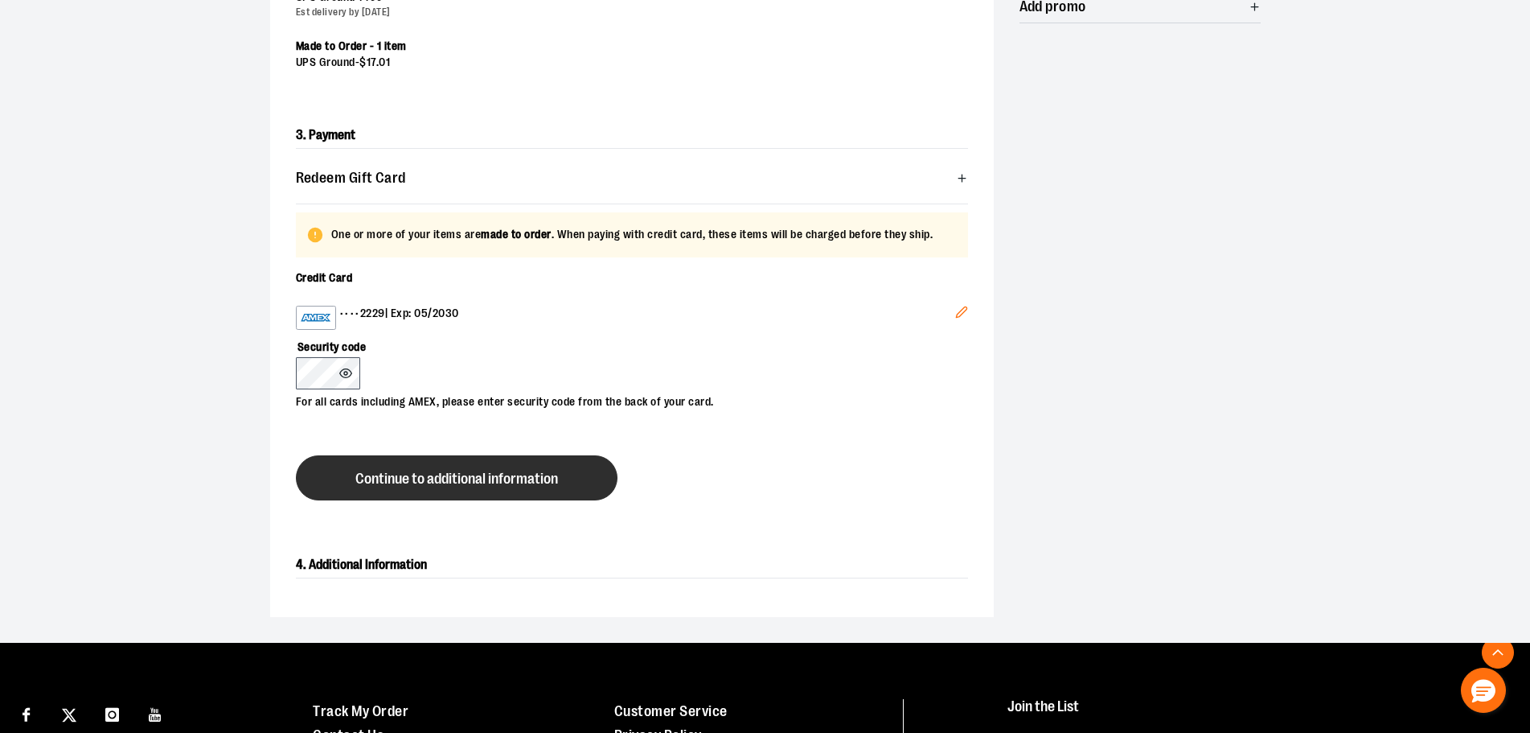
click at [488, 492] on button "Continue to additional information" at bounding box center [457, 477] width 322 height 45
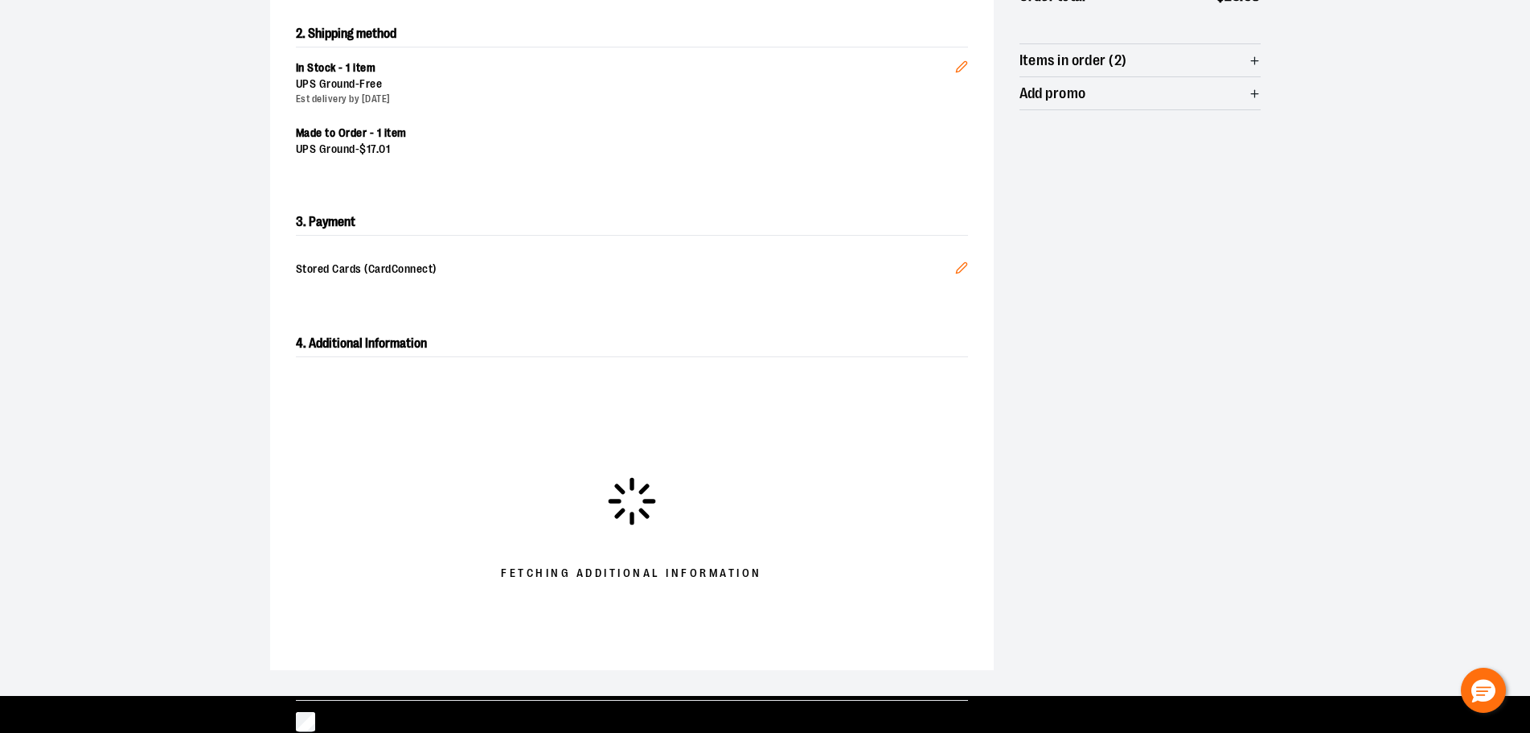
scroll to position [316, 0]
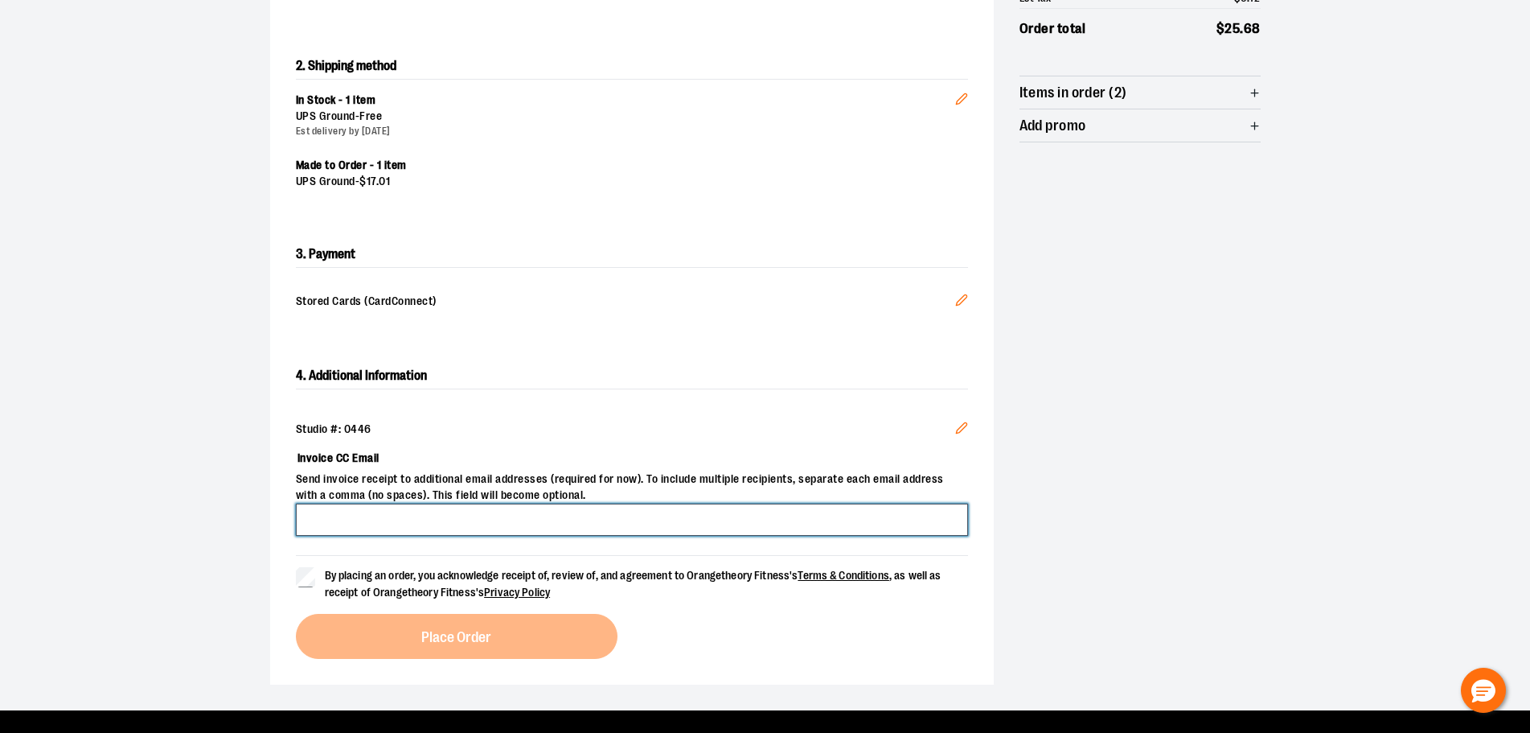
click at [499, 512] on input "Invoice CC Email" at bounding box center [632, 519] width 672 height 32
type input "**********"
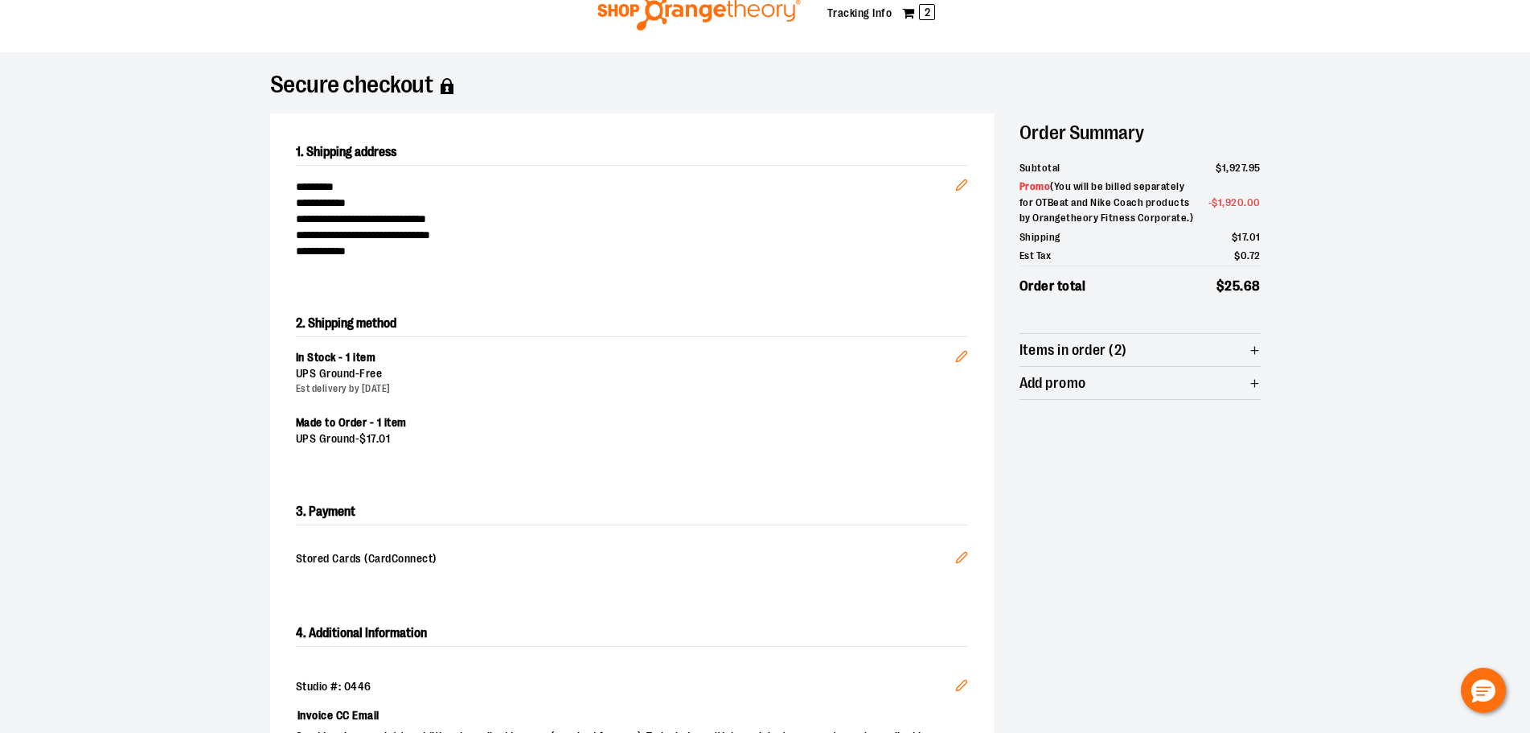
scroll to position [0, 0]
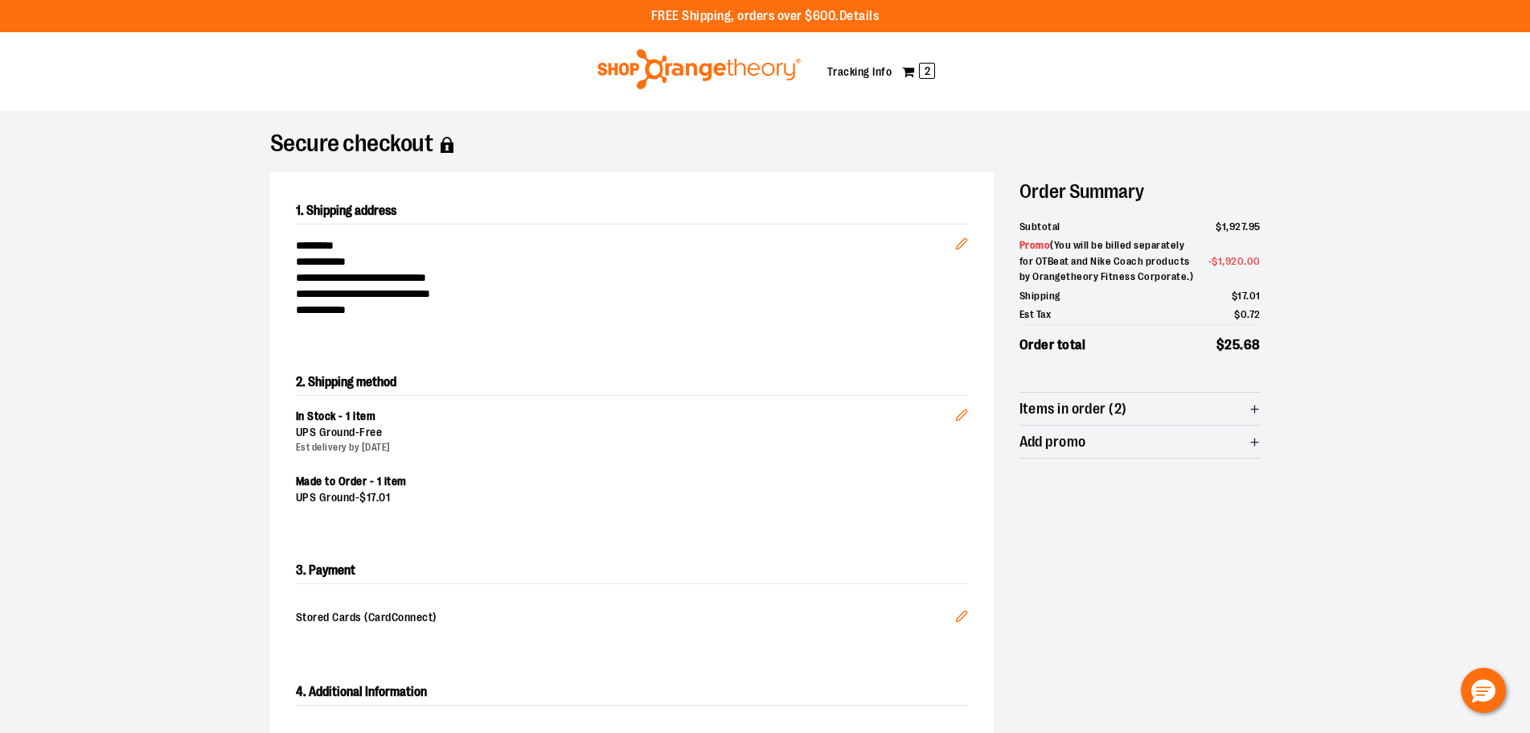
click at [700, 68] on img at bounding box center [699, 69] width 208 height 40
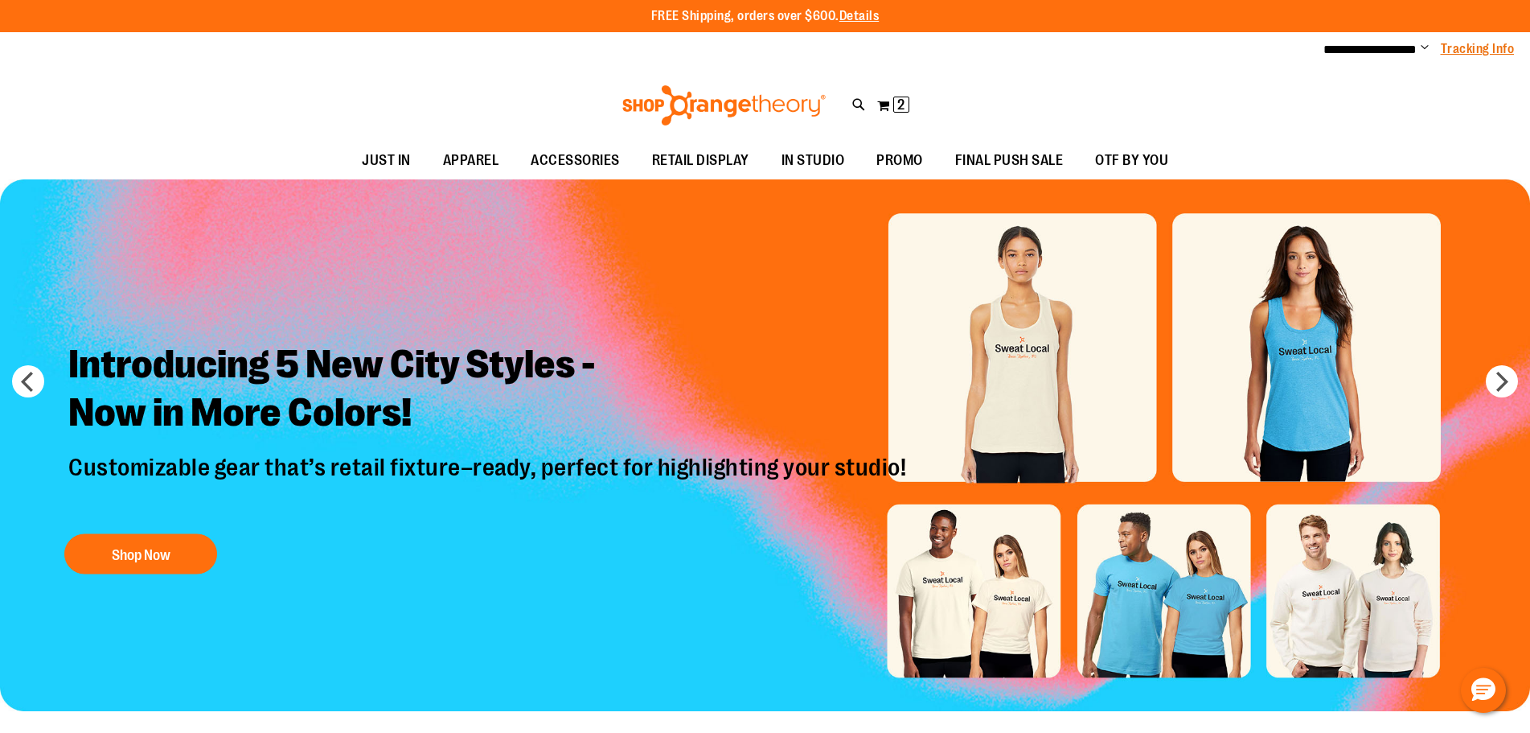
click at [1471, 49] on link "Tracking Info" at bounding box center [1478, 49] width 74 height 18
click at [1422, 48] on span "Change" at bounding box center [1425, 48] width 8 height 15
click at [1365, 73] on link "My Account" at bounding box center [1367, 78] width 141 height 31
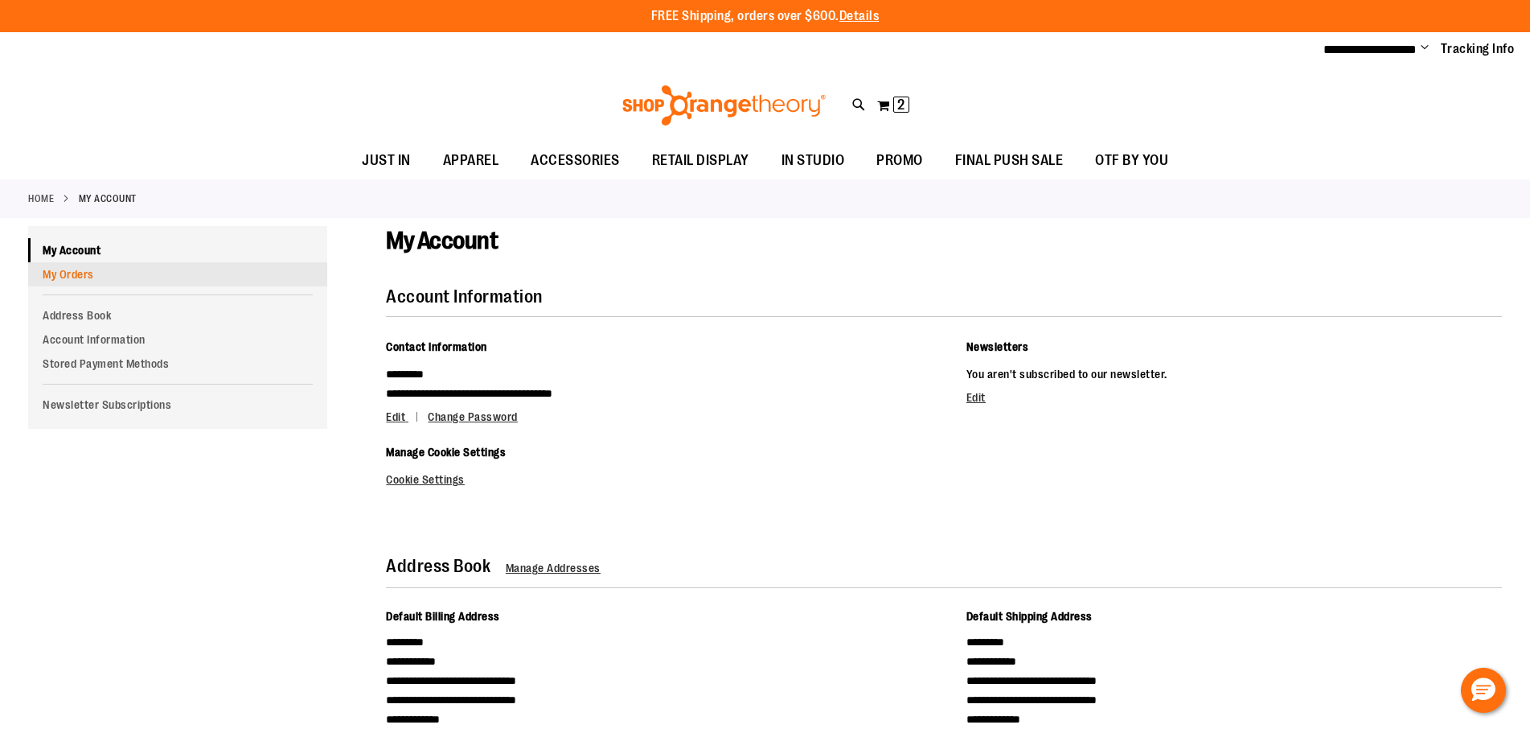
drag, startPoint x: 76, startPoint y: 273, endPoint x: 85, endPoint y: 273, distance: 8.8
click at [79, 273] on link "My Orders" at bounding box center [177, 274] width 299 height 24
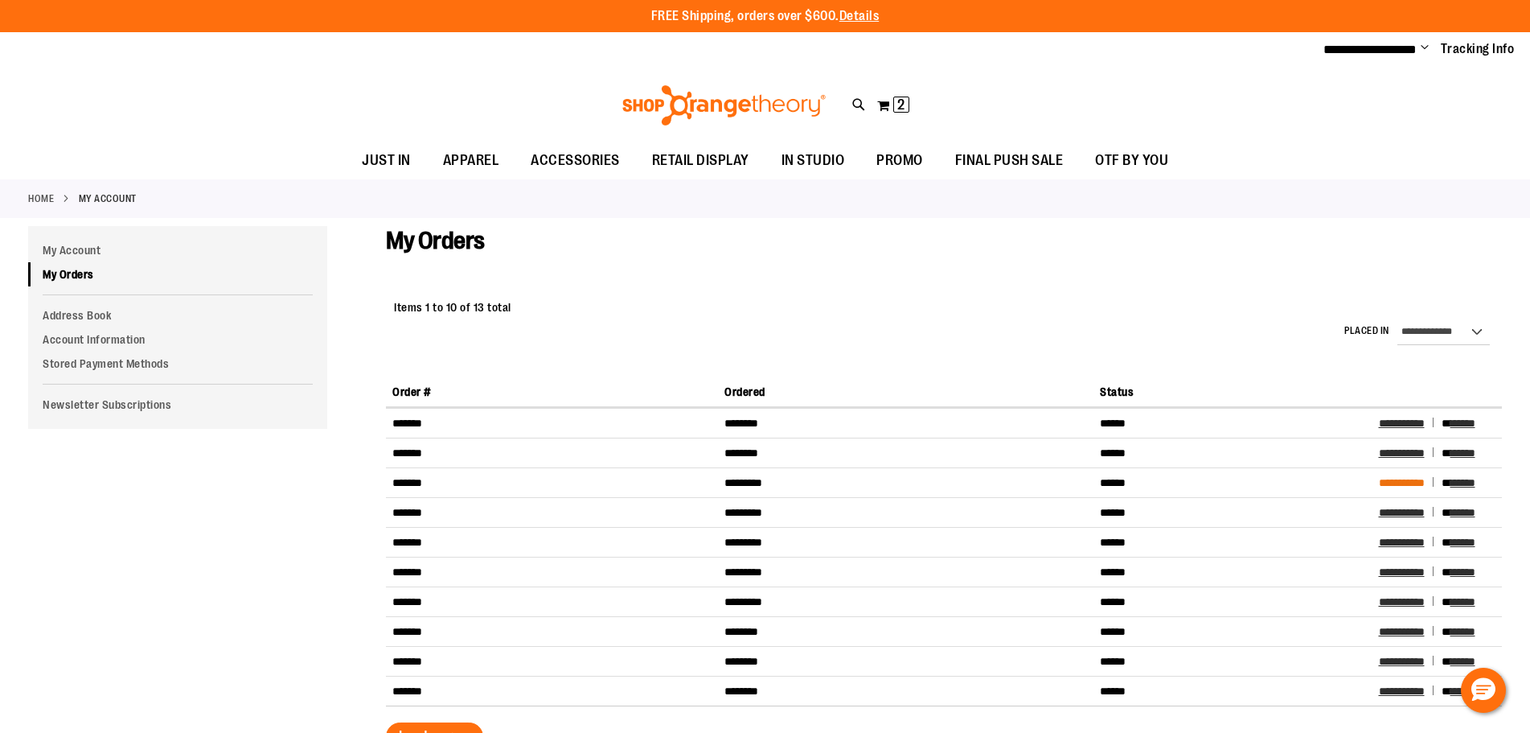
click at [1412, 477] on span "**********" at bounding box center [1402, 482] width 46 height 11
click at [1392, 516] on span "**********" at bounding box center [1402, 512] width 46 height 11
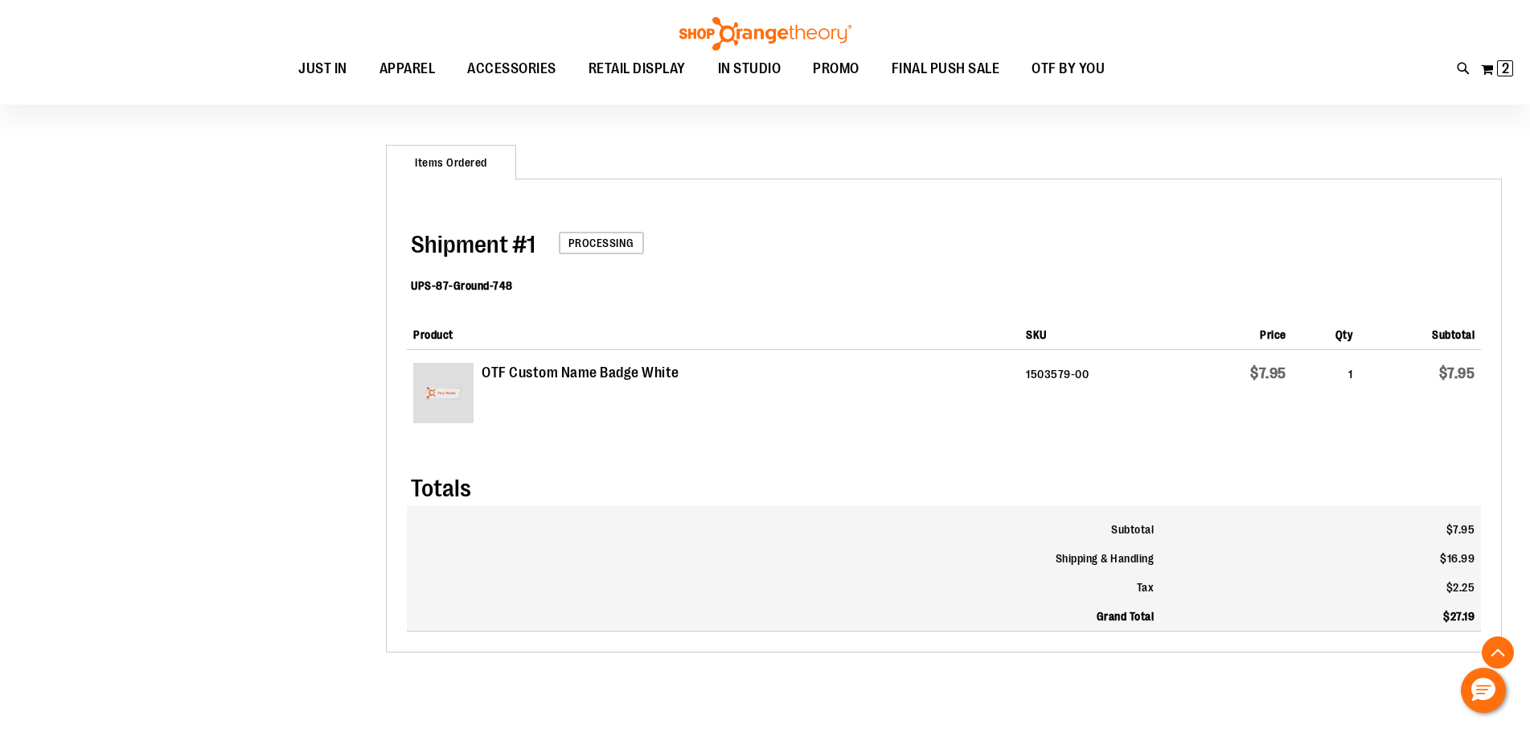
scroll to position [482, 0]
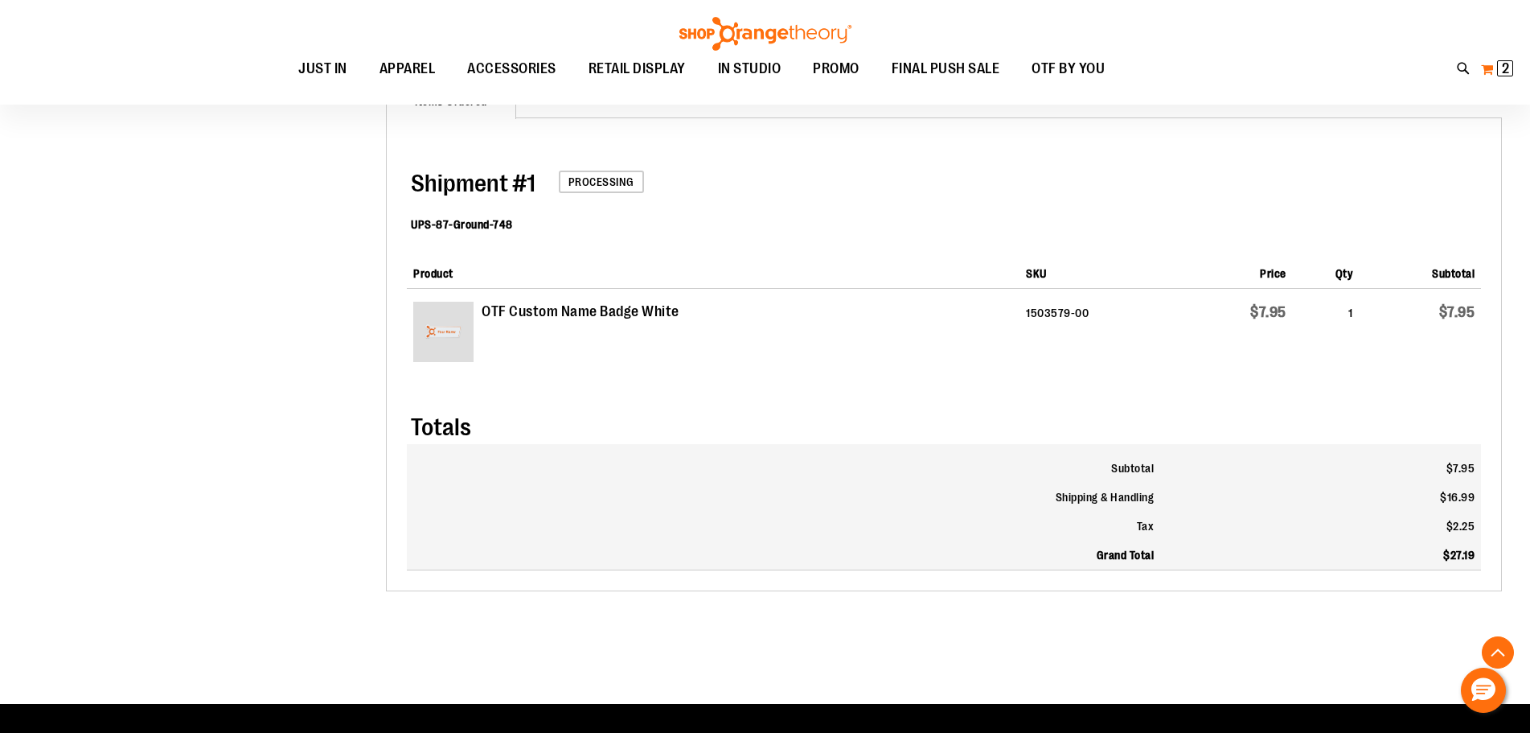
click at [1508, 71] on span "2" at bounding box center [1505, 68] width 7 height 16
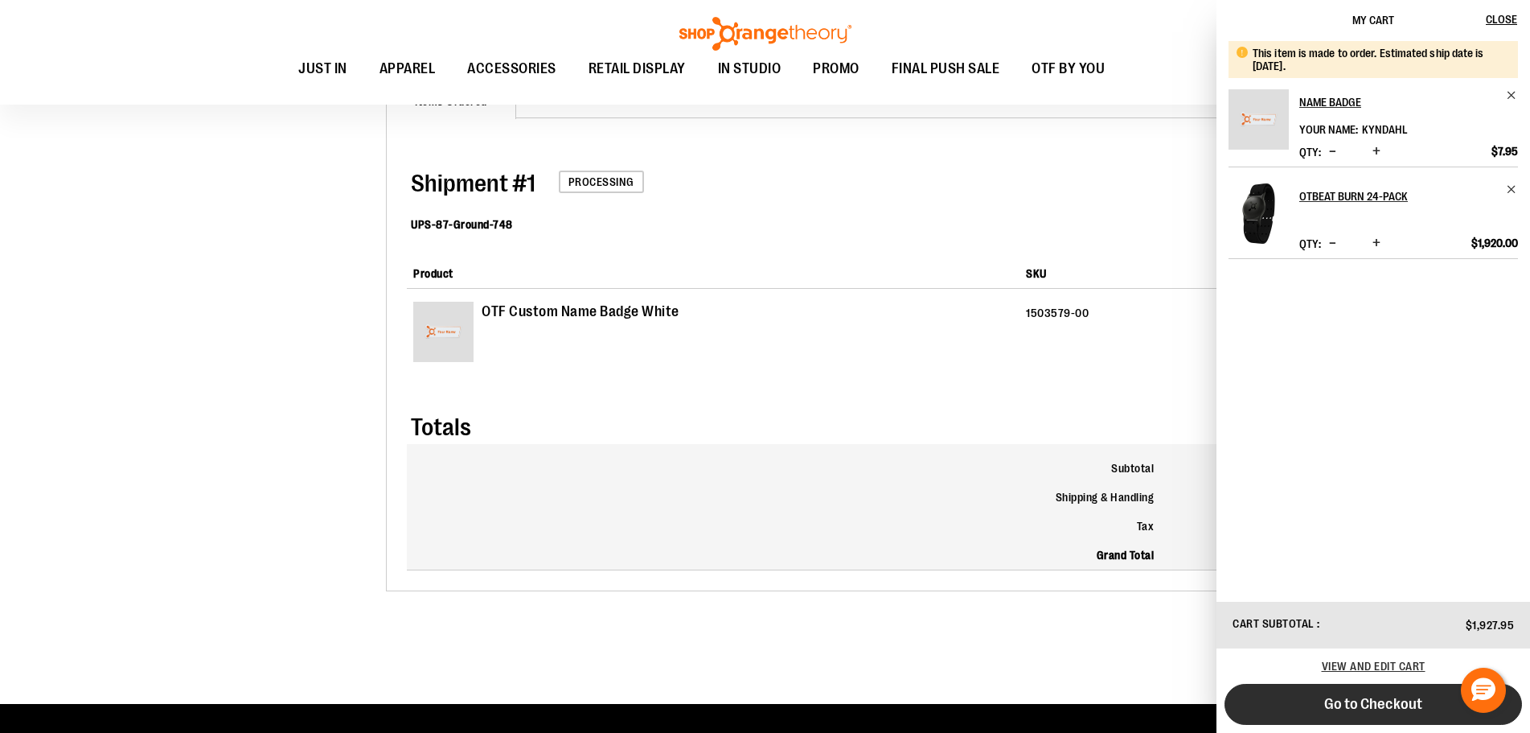
click at [1357, 709] on span "Go to Checkout" at bounding box center [1374, 704] width 98 height 18
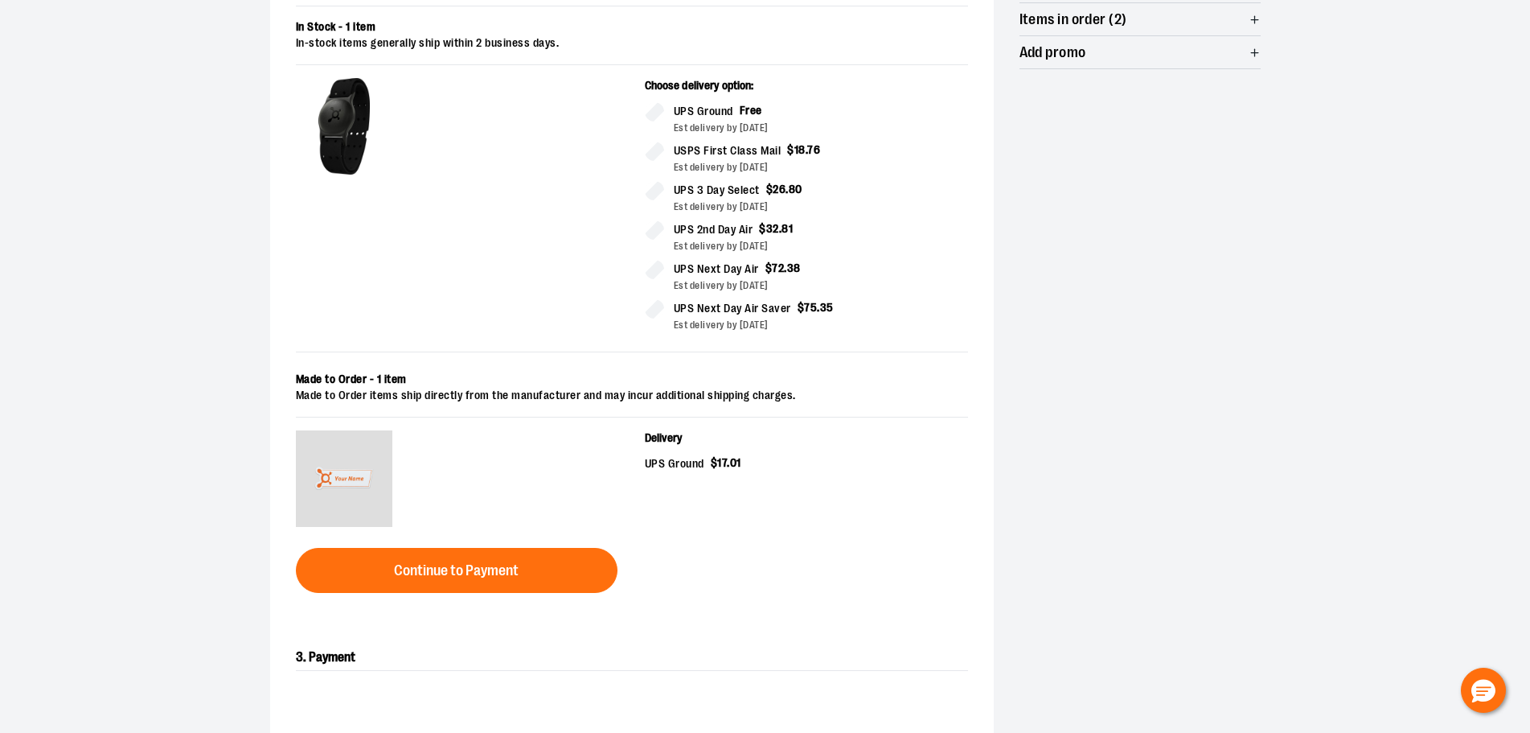
scroll to position [402, 0]
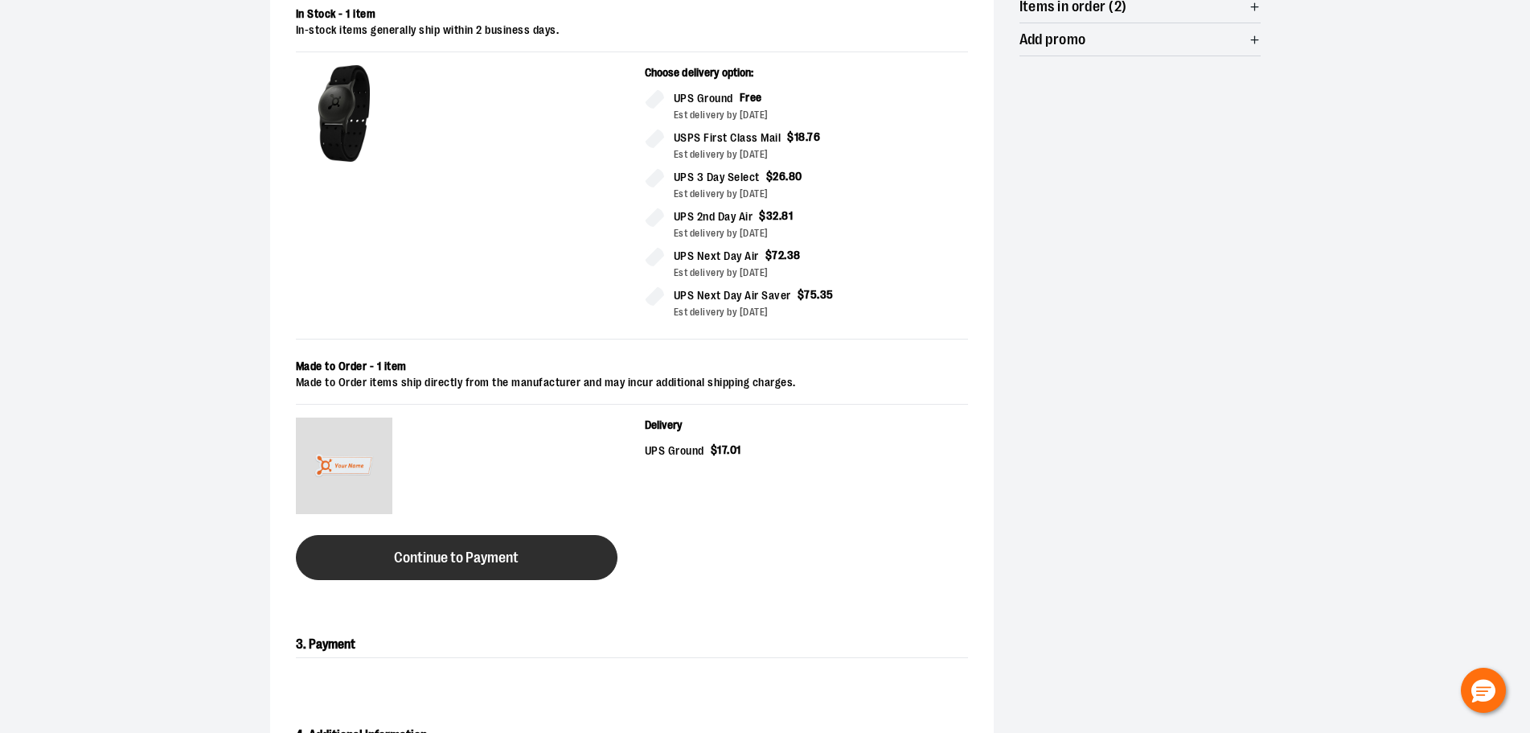
click at [438, 557] on span "Continue to Payment" at bounding box center [456, 557] width 125 height 15
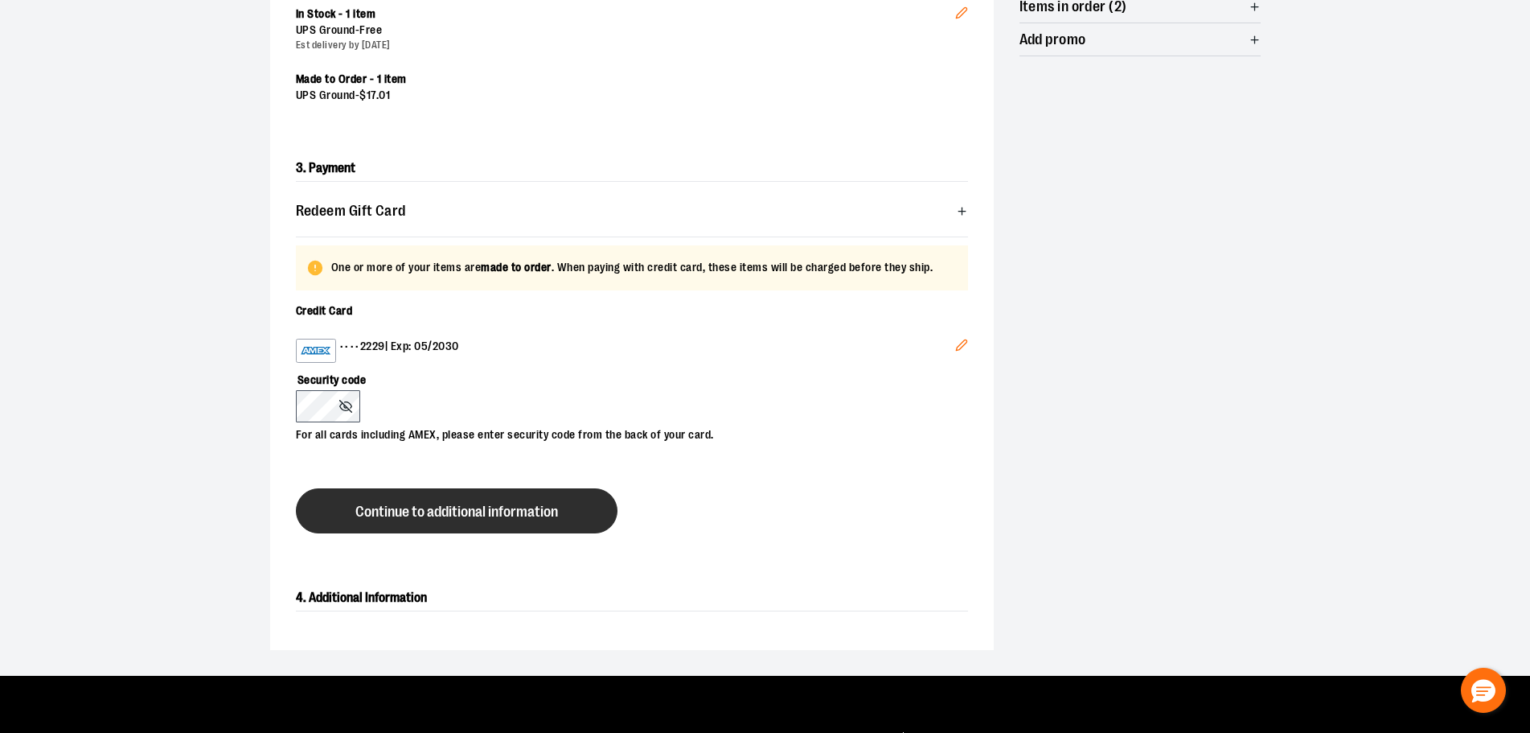
click at [456, 513] on span "Continue to additional information" at bounding box center [456, 511] width 203 height 15
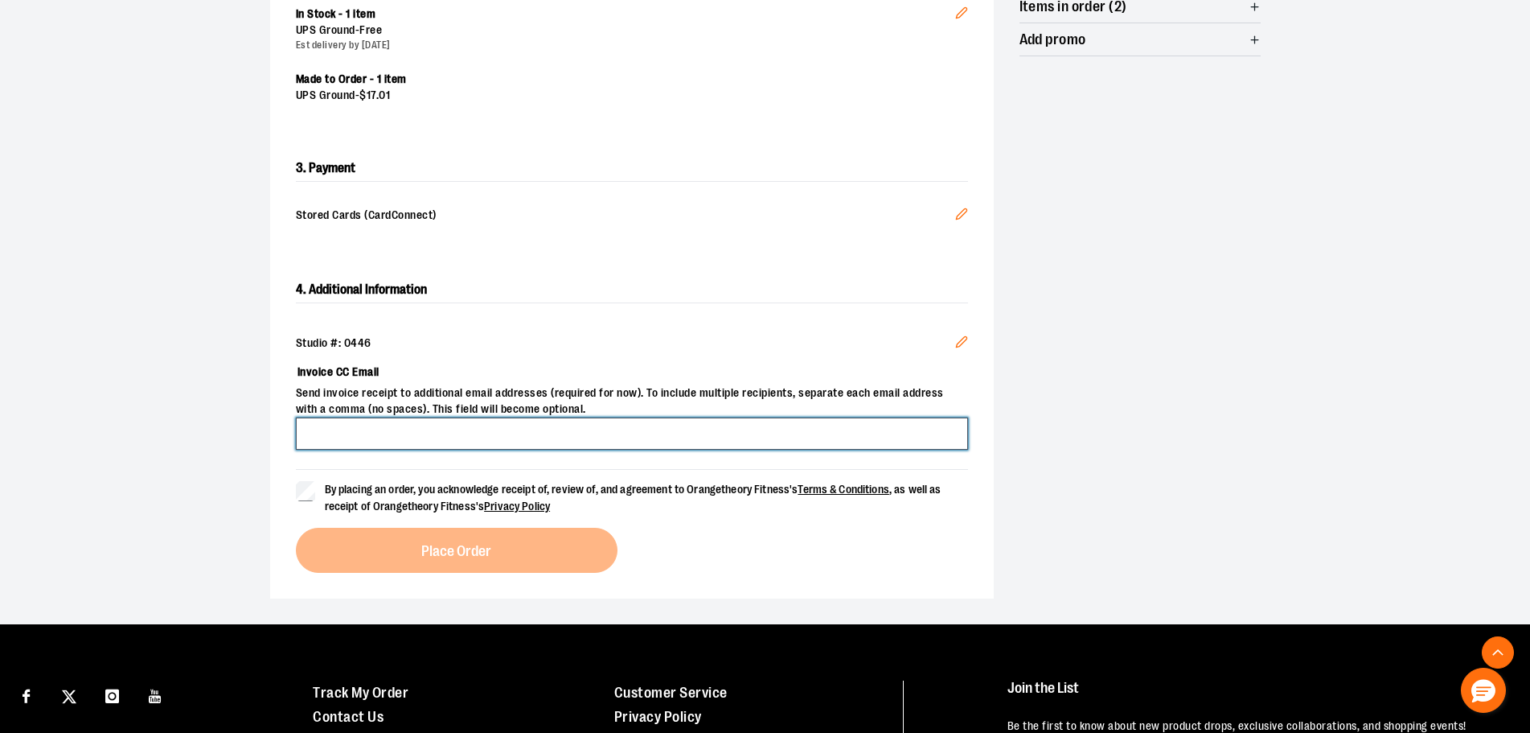
click at [355, 431] on input "Invoice CC Email" at bounding box center [632, 433] width 672 height 32
type input "**********"
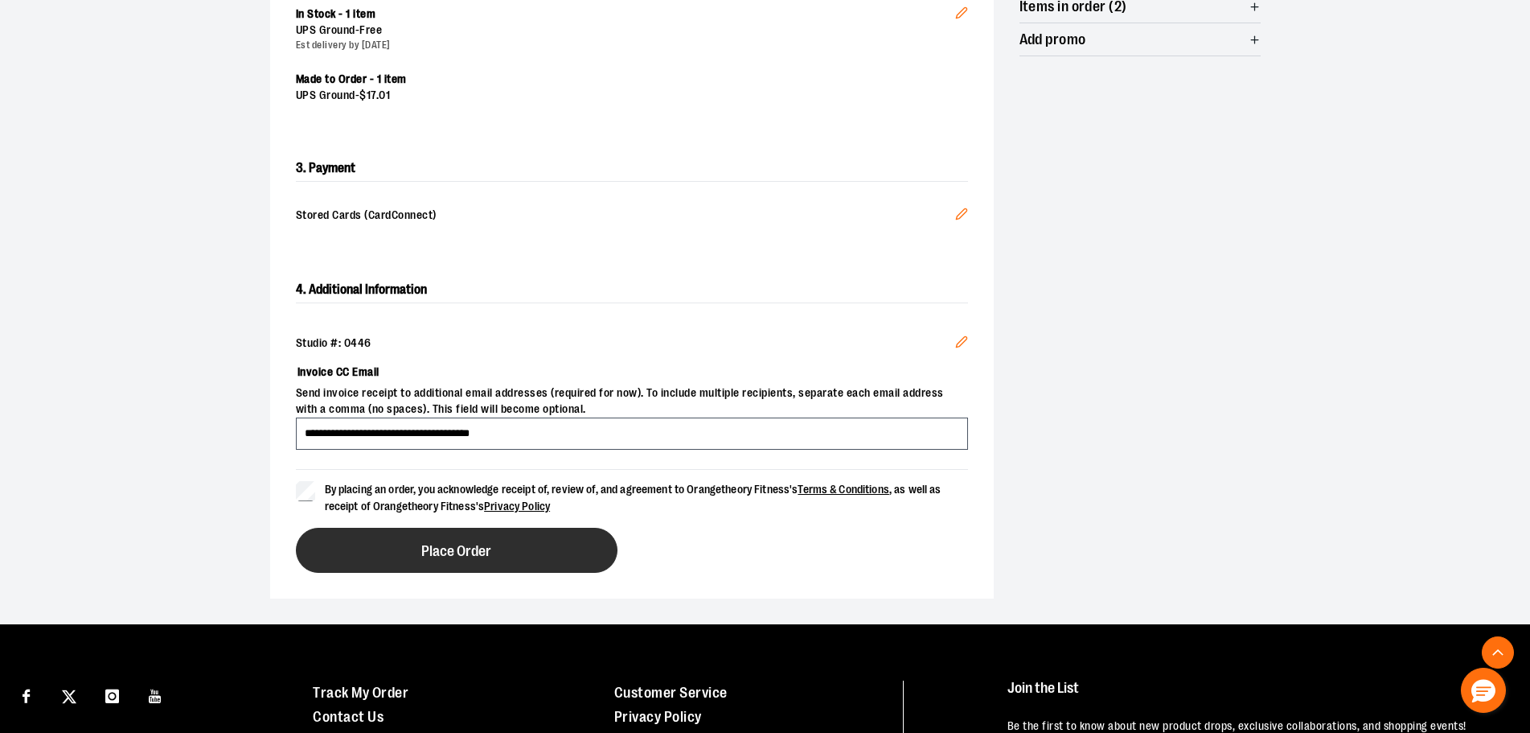
click at [441, 544] on span "Place Order" at bounding box center [456, 551] width 70 height 15
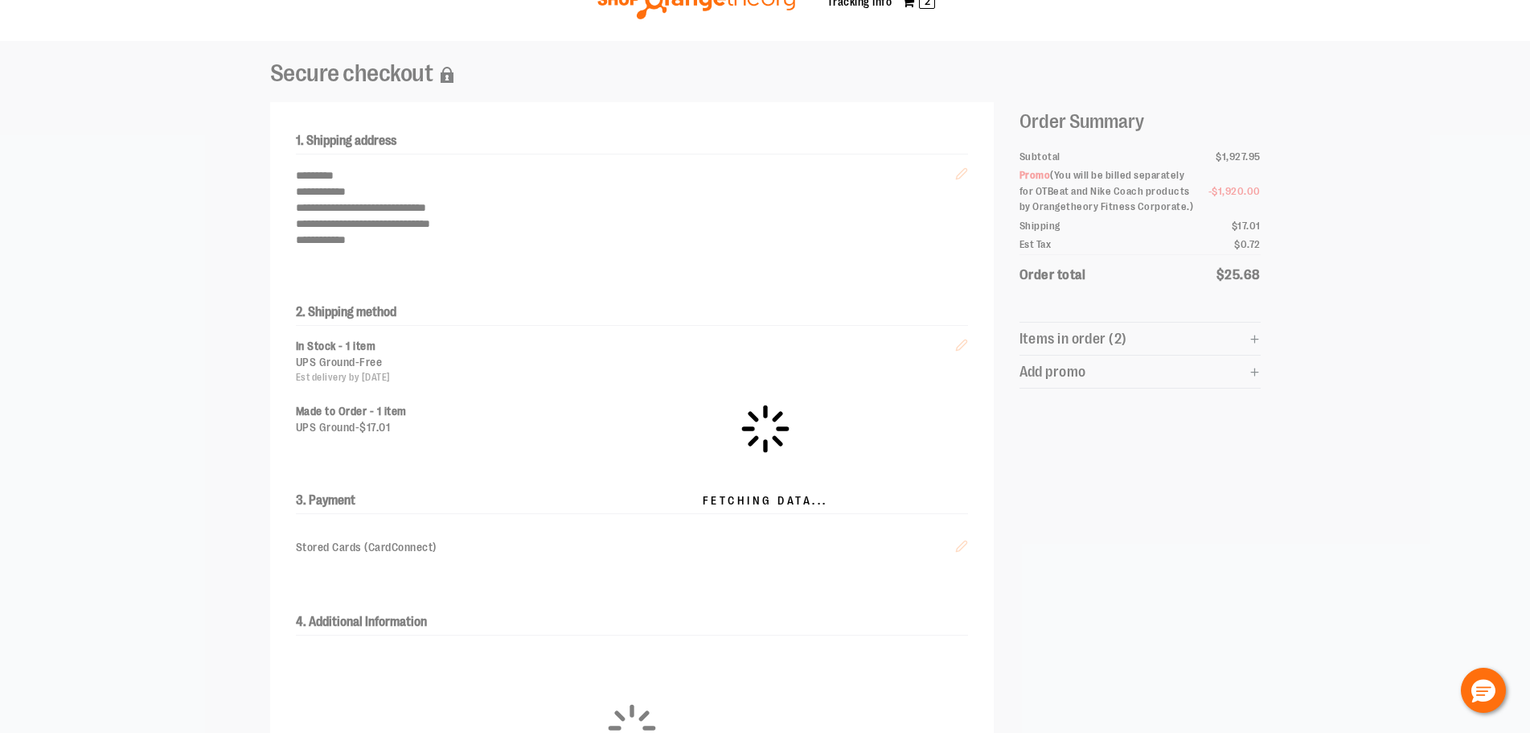
scroll to position [0, 0]
